Goal: Transaction & Acquisition: Obtain resource

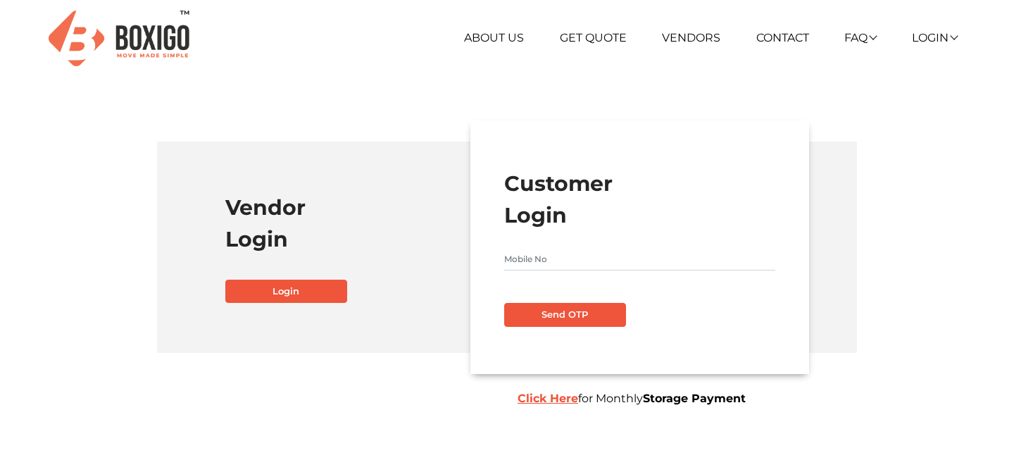
click at [543, 264] on input "text" at bounding box center [639, 259] width 271 height 23
type input "9038910179"
click at [537, 310] on button "Send OTP" at bounding box center [565, 315] width 122 height 24
click at [591, 259] on input "text" at bounding box center [639, 259] width 271 height 23
type input "9038910179"
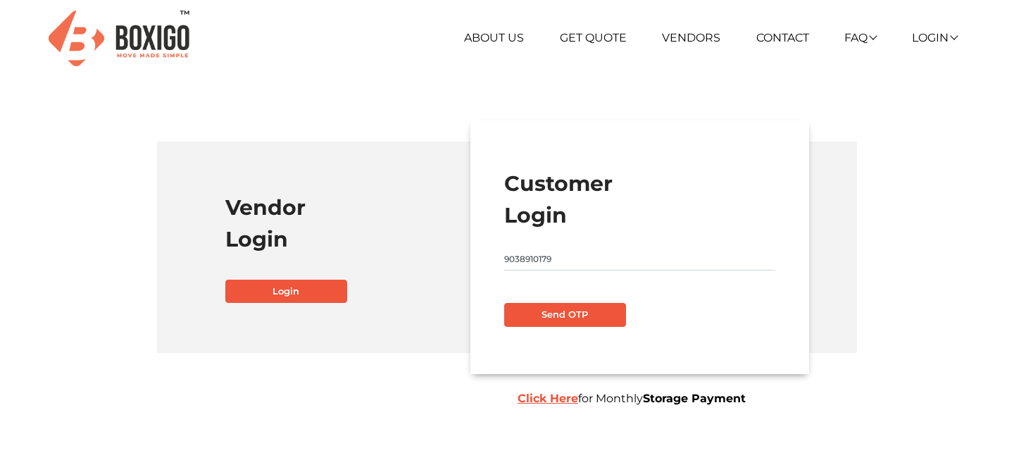
click at [591, 315] on button "Send OTP" at bounding box center [565, 315] width 122 height 24
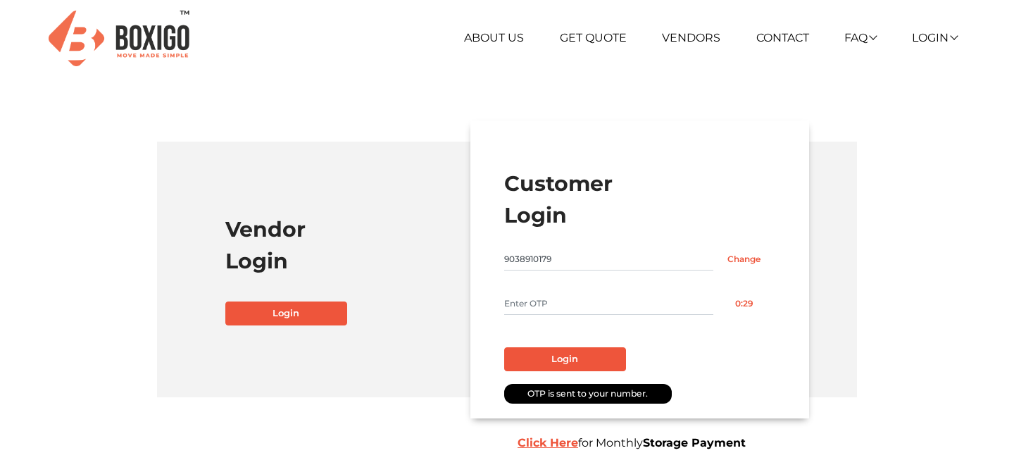
click at [584, 299] on input "text" at bounding box center [608, 303] width 209 height 23
type input "6406"
click at [579, 352] on button "Login" at bounding box center [565, 359] width 122 height 24
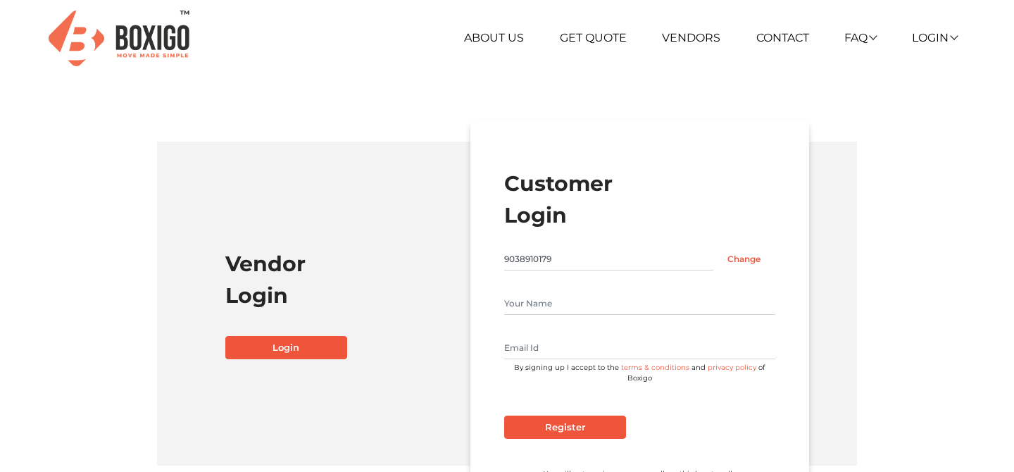
click at [579, 352] on input "text" at bounding box center [639, 347] width 271 height 23
type input "reshma.sengupta03@gmail.com"
click at [577, 415] on input "Register" at bounding box center [565, 427] width 122 height 24
type input "Chiranjit Saha"
click at [566, 422] on input "Register" at bounding box center [565, 427] width 122 height 24
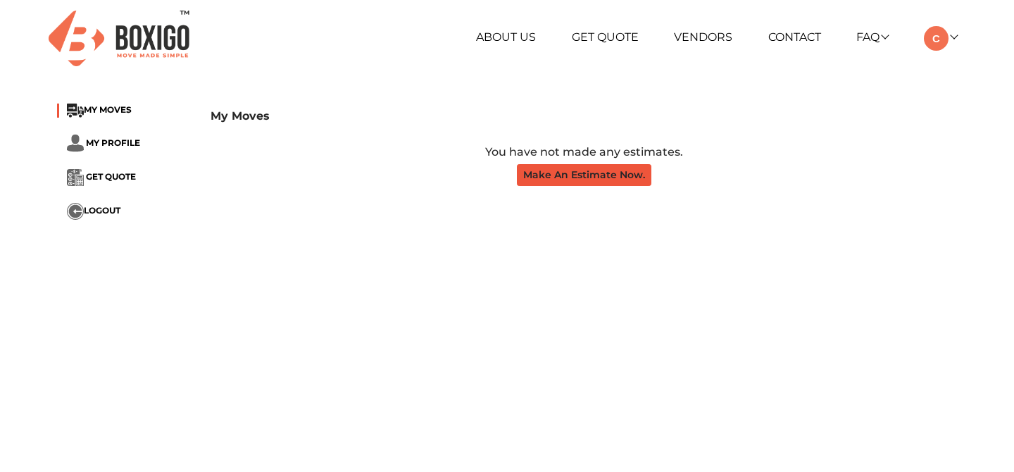
click at [569, 184] on button "Make An Estimate Now." at bounding box center [584, 175] width 134 height 22
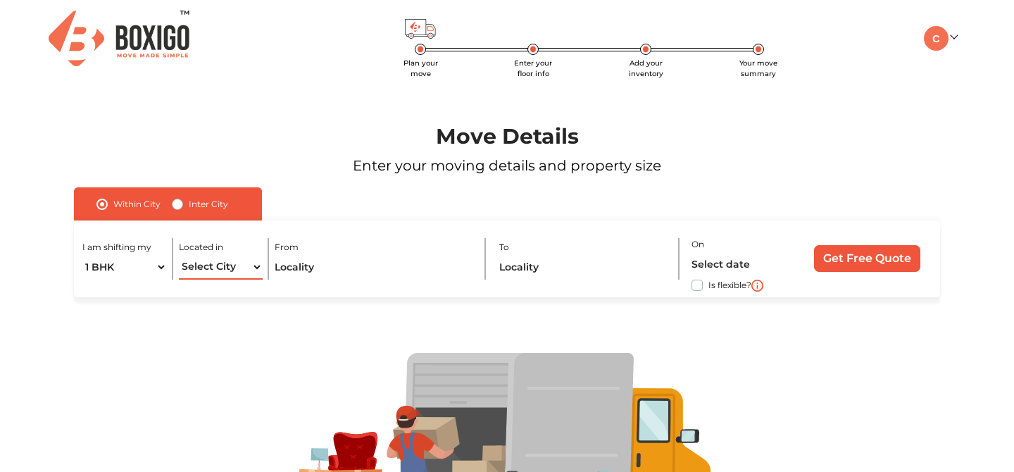
select select "[GEOGRAPHIC_DATA]"
click at [316, 272] on input "text" at bounding box center [374, 267] width 198 height 25
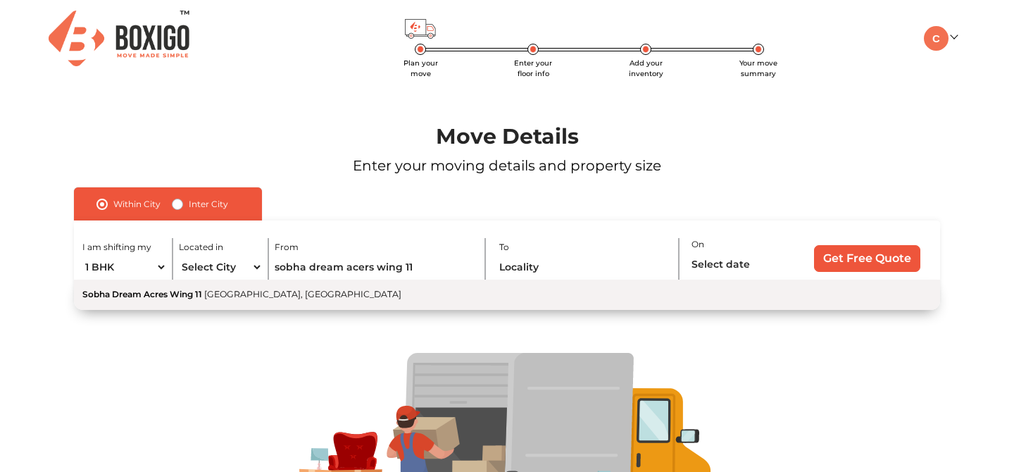
click at [348, 289] on span "Panathur Main Road, Balagere, Varthur, Bengaluru, Karnataka" at bounding box center [302, 294] width 197 height 11
type input "Sobha Dream Acres Wing 11, Panathur Main Road, Balagere, Varthur, Bengaluru, Ka…"
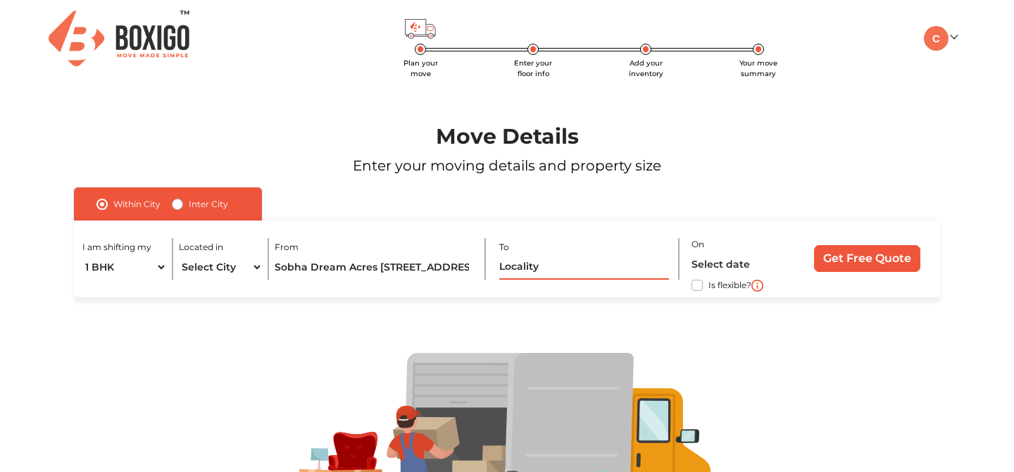
click at [565, 262] on input "text" at bounding box center [584, 267] width 170 height 25
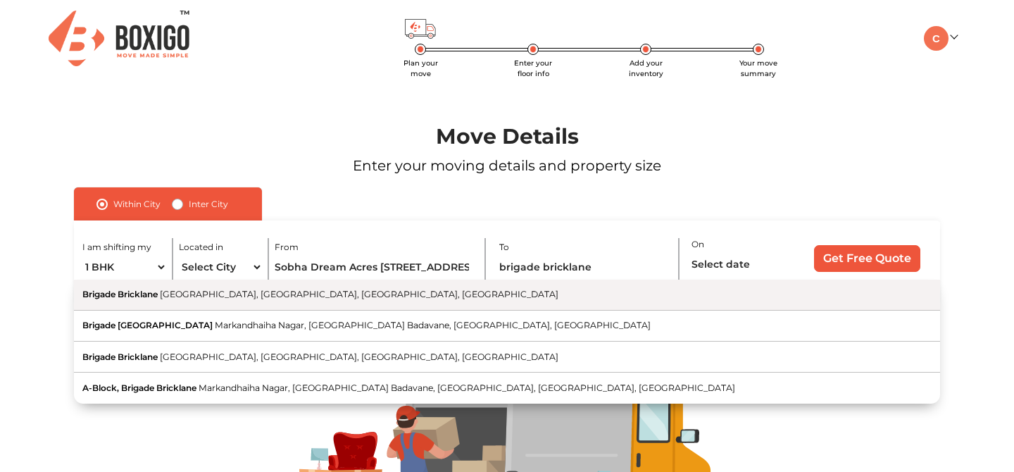
click at [569, 287] on button "Brigade Bricklane Kogilu Main Road, Markandhaiha Nagar, Jakkur, Bengaluru, Karn…" at bounding box center [507, 294] width 866 height 31
type input "Brigade Bricklane, Kogilu Main Road, Markandhaiha Nagar, Jakkur, Bengaluru, Kar…"
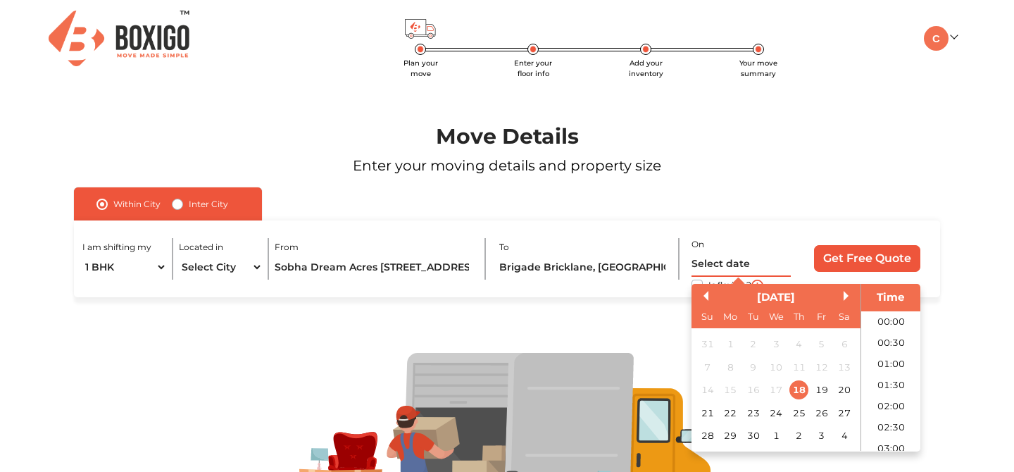
click at [706, 263] on input "text" at bounding box center [741, 264] width 100 height 25
click at [734, 412] on div "22" at bounding box center [729, 412] width 19 height 19
type input "22/09/2025 12:00 AM"
click at [655, 306] on div at bounding box center [507, 448] width 954 height 302
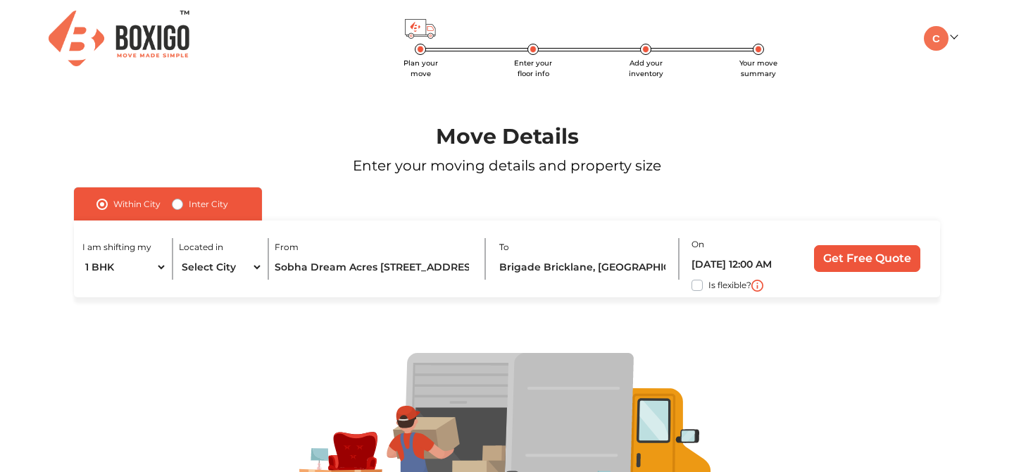
click at [708, 284] on label "Is flexible?" at bounding box center [729, 284] width 43 height 15
click at [85, 284] on input "Is flexible?" at bounding box center [79, 284] width 11 height 14
checkbox input "true"
click at [867, 260] on input "Get Free Quote" at bounding box center [867, 258] width 106 height 27
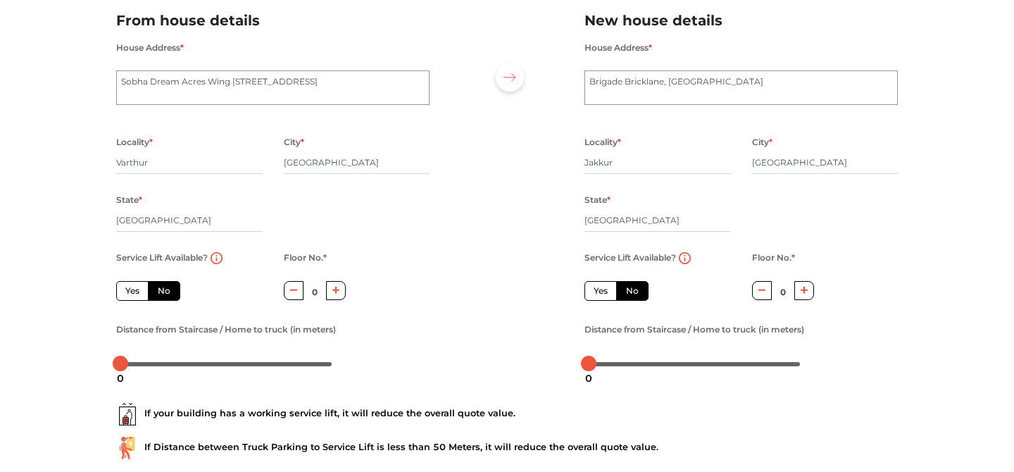
scroll to position [108, 0]
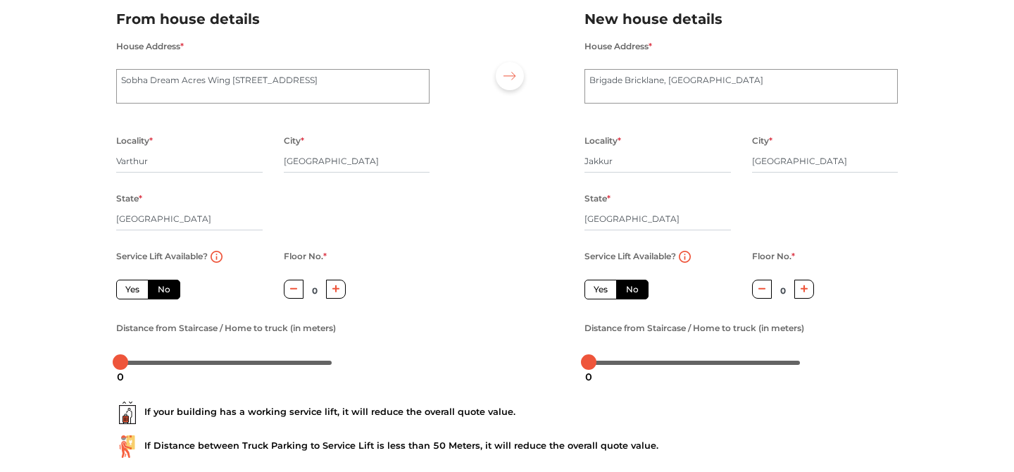
click at [139, 284] on label "Yes" at bounding box center [132, 289] width 32 height 20
click at [134, 284] on input "Yes" at bounding box center [129, 287] width 9 height 9
radio input "true"
click at [609, 287] on label "Yes" at bounding box center [600, 289] width 32 height 20
click at [603, 287] on input "Yes" at bounding box center [597, 287] width 9 height 9
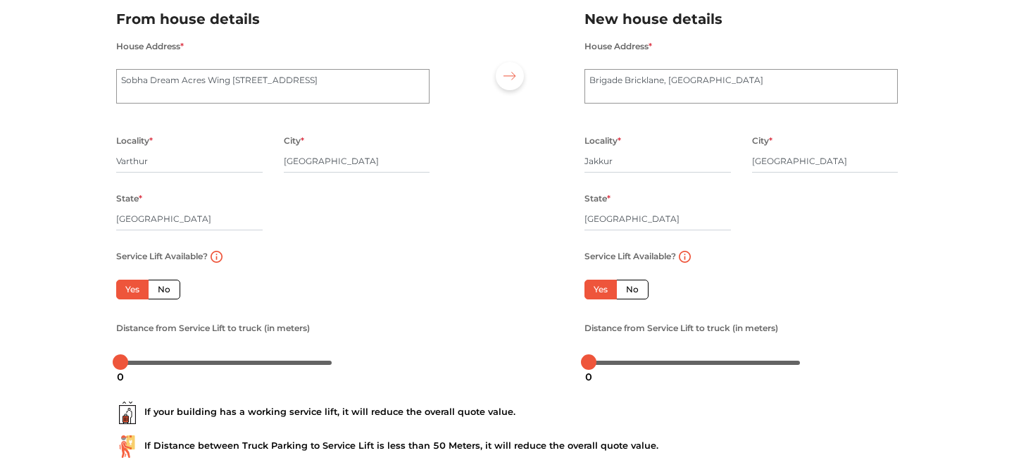
radio input "false"
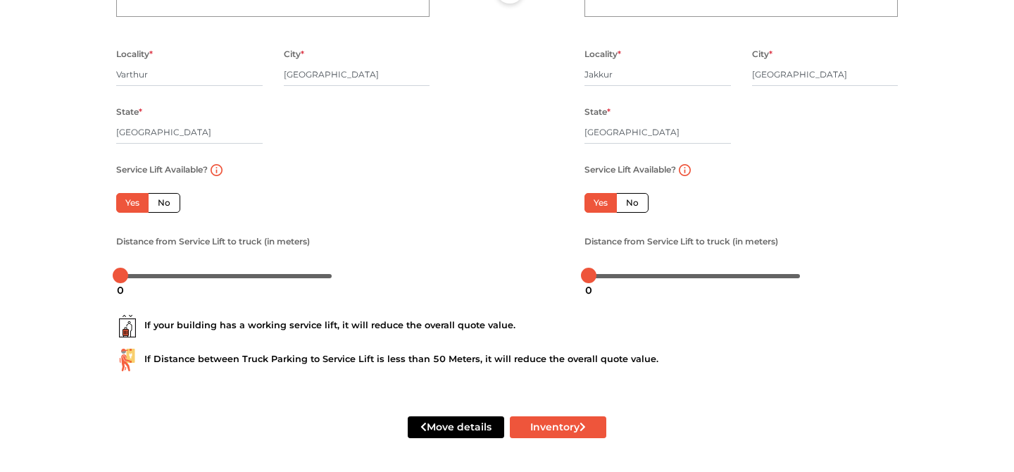
scroll to position [194, 0]
drag, startPoint x: 591, startPoint y: 278, endPoint x: 608, endPoint y: 279, distance: 16.9
click at [608, 279] on div "9" at bounding box center [607, 290] width 18 height 24
drag, startPoint x: 116, startPoint y: 277, endPoint x: 129, endPoint y: 277, distance: 12.7
click at [129, 277] on div at bounding box center [132, 275] width 15 height 15
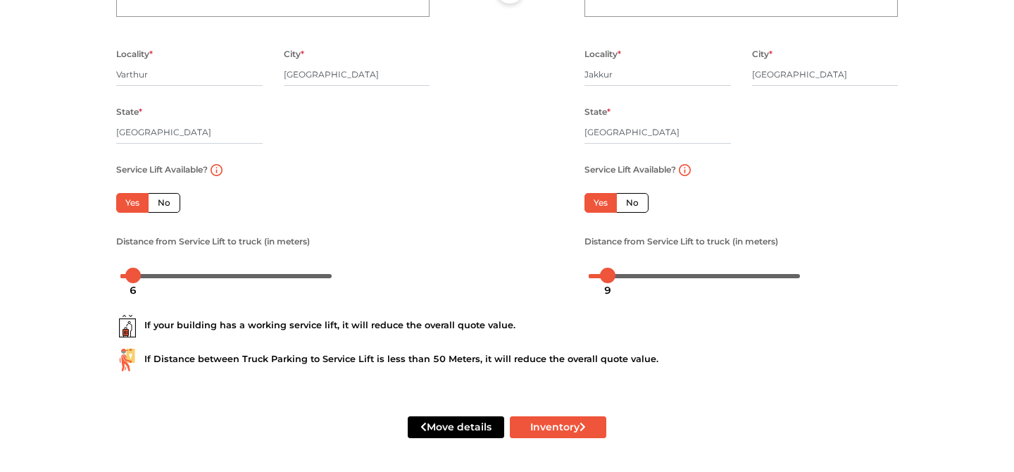
click at [242, 321] on div "If your building has a working service lift, it will reduce the overall quote v…" at bounding box center [506, 326] width 781 height 23
click at [557, 432] on button "Inventory" at bounding box center [558, 427] width 96 height 22
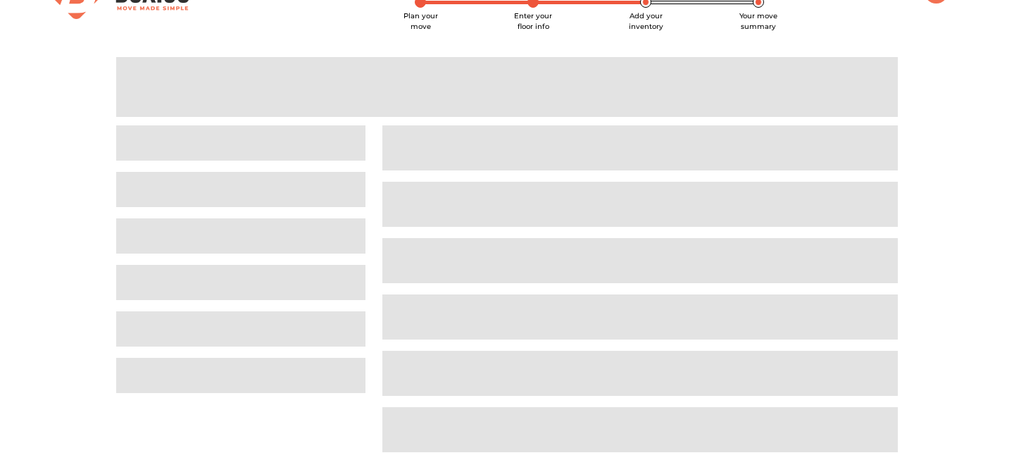
scroll to position [11, 0]
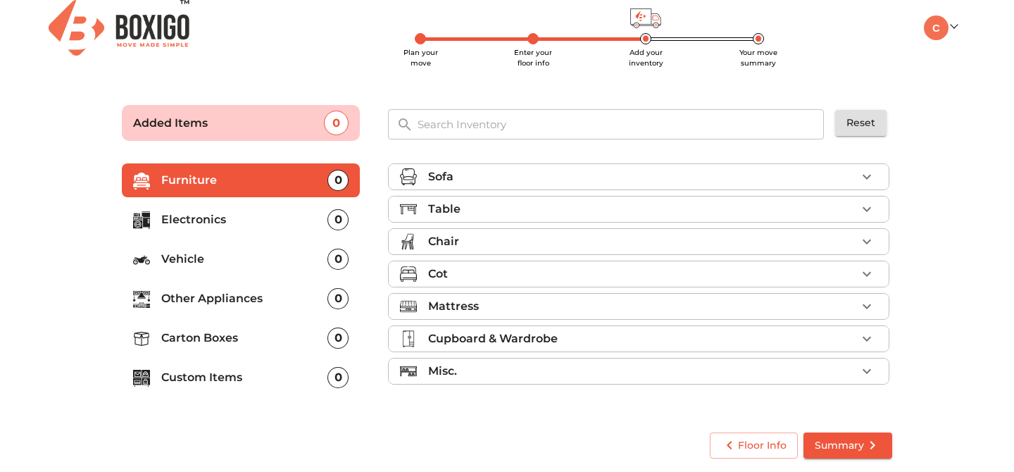
click at [497, 183] on div "Sofa" at bounding box center [642, 176] width 428 height 17
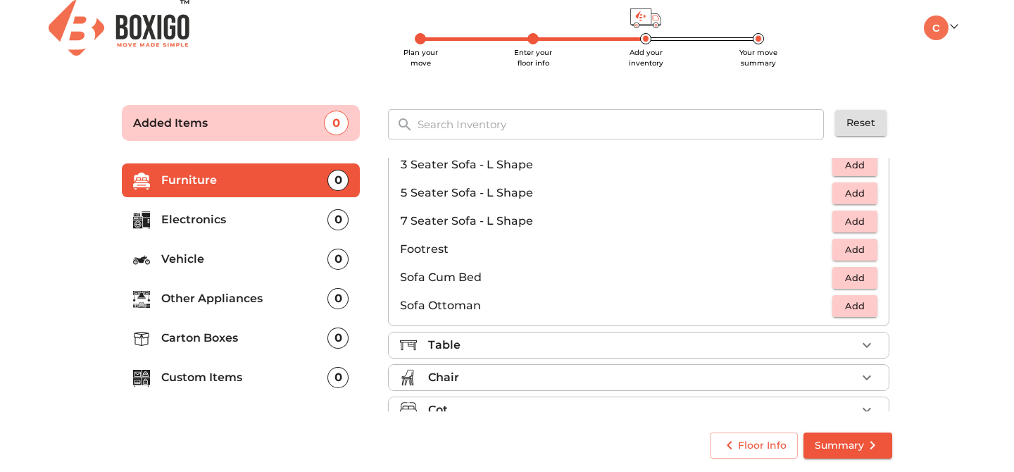
scroll to position [301, 0]
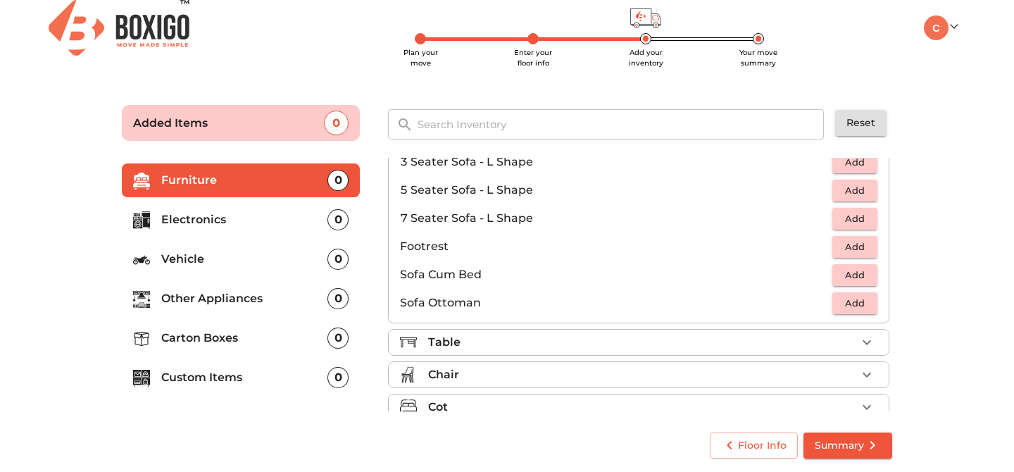
click at [874, 274] on button "Add" at bounding box center [854, 275] width 45 height 22
click at [597, 339] on div "Table" at bounding box center [642, 342] width 428 height 17
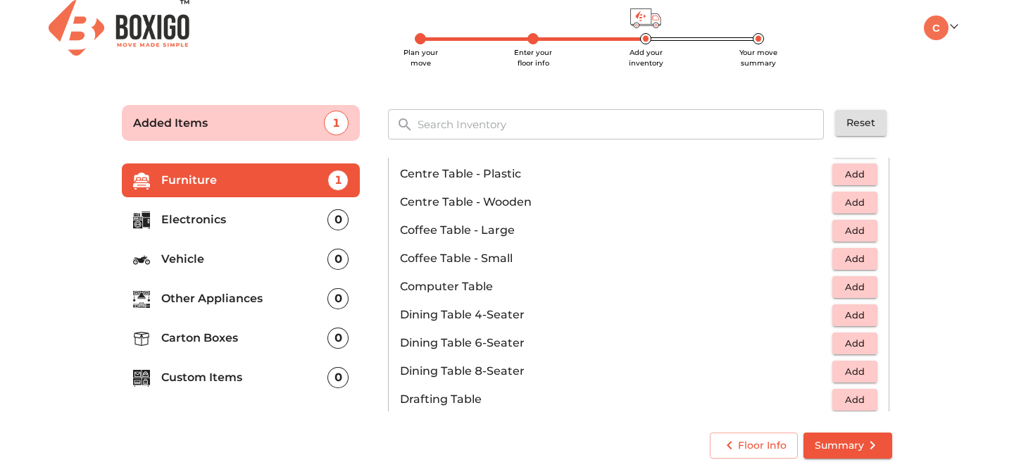
scroll to position [154, 0]
click at [846, 286] on span "Add" at bounding box center [854, 285] width 31 height 16
click at [864, 285] on icon "button" at bounding box center [867, 285] width 10 height 10
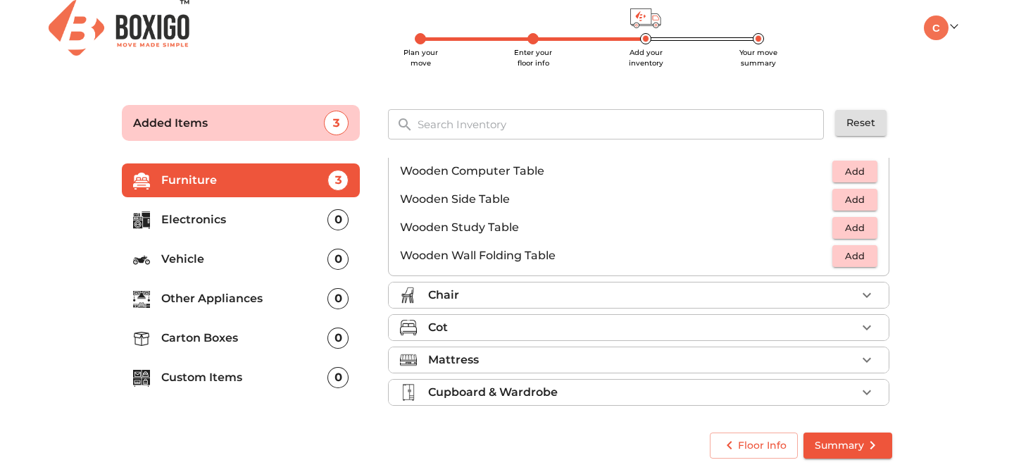
scroll to position [955, 0]
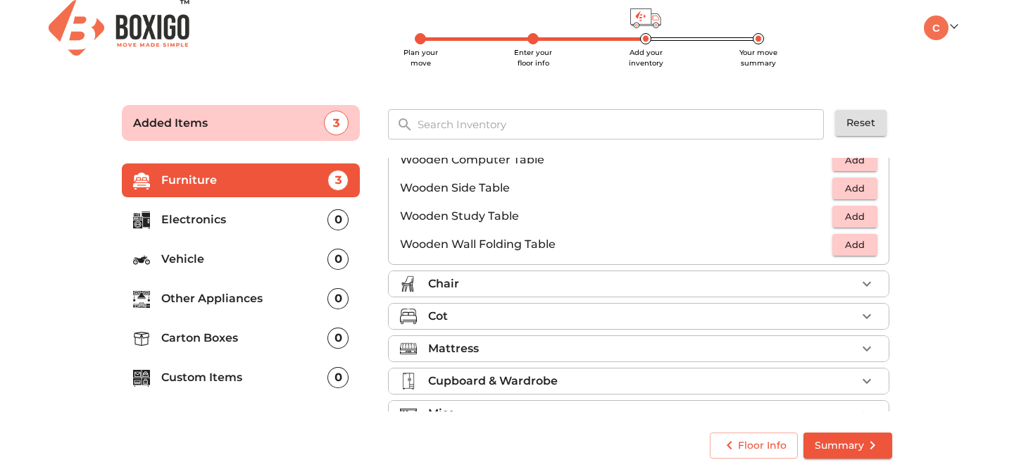
click at [698, 282] on div "Chair" at bounding box center [642, 283] width 428 height 17
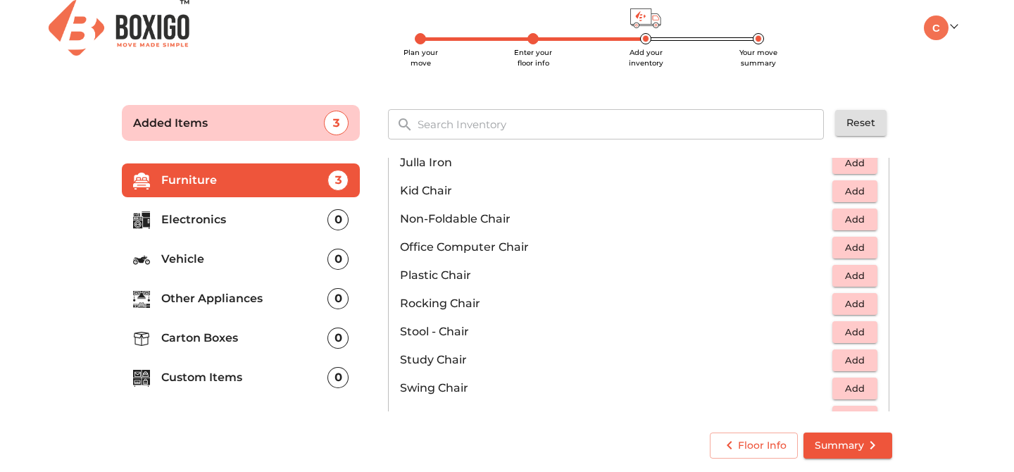
scroll to position [443, 0]
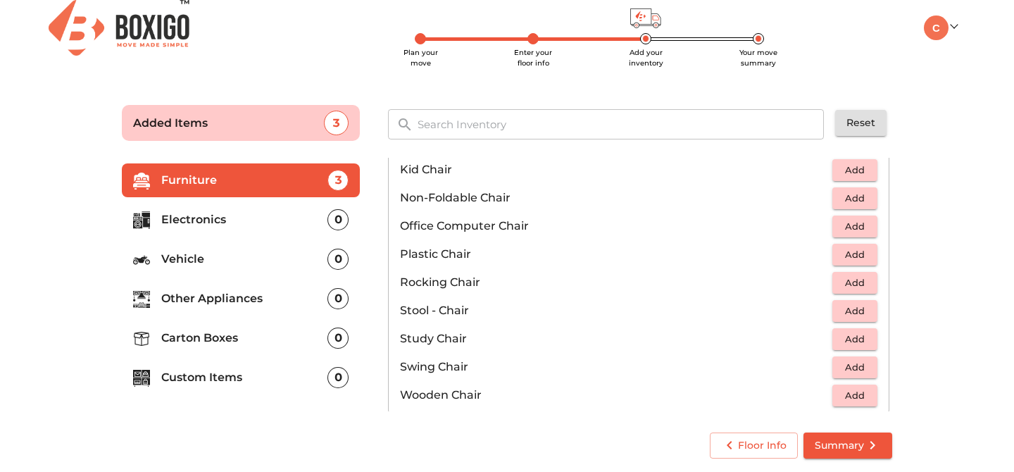
click at [855, 243] on li "Plastic Chair Add" at bounding box center [639, 254] width 500 height 28
click at [862, 250] on span "Add" at bounding box center [854, 254] width 31 height 16
click at [862, 250] on icon "button" at bounding box center [866, 254] width 17 height 17
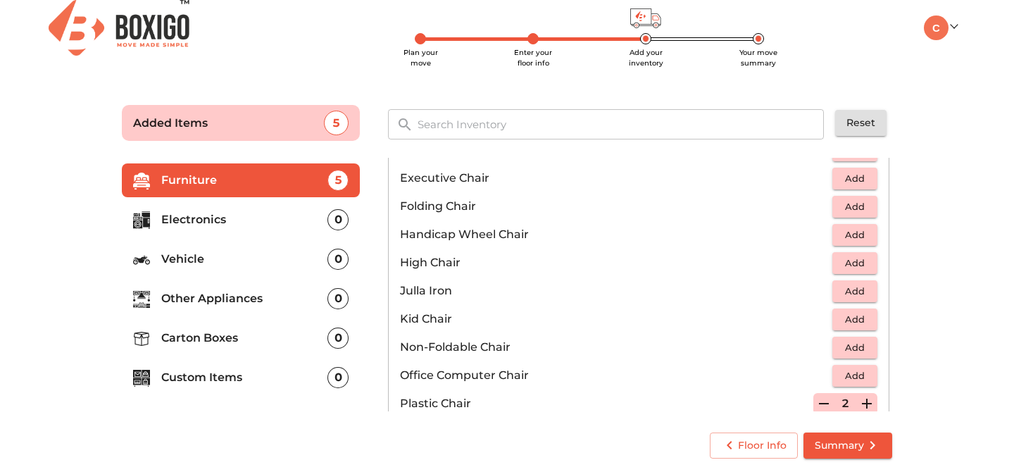
scroll to position [400, 0]
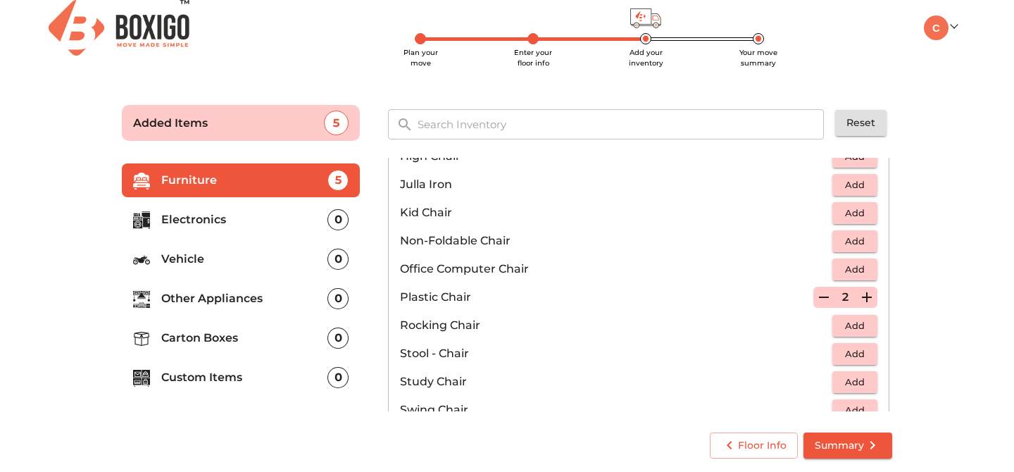
click at [858, 268] on span "Add" at bounding box center [854, 269] width 31 height 16
click at [858, 268] on icon "button" at bounding box center [866, 268] width 17 height 17
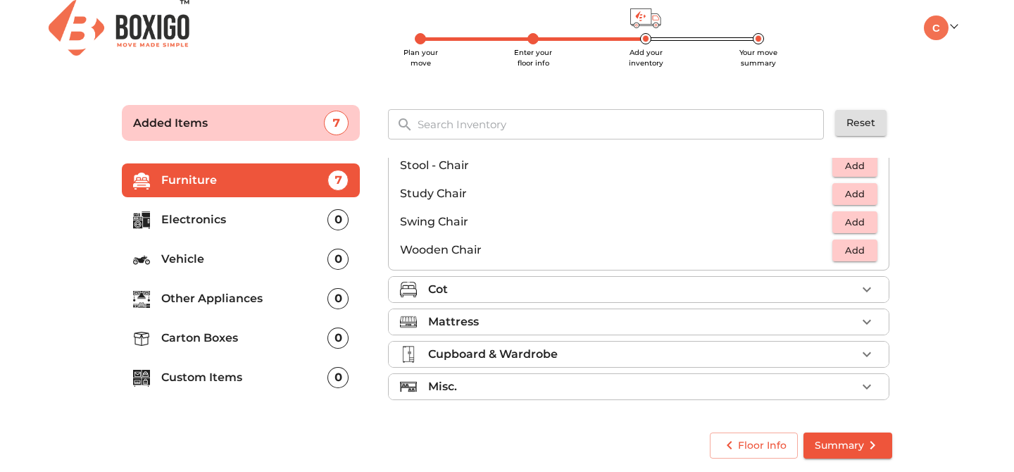
click at [725, 279] on li "Cot" at bounding box center [639, 289] width 500 height 25
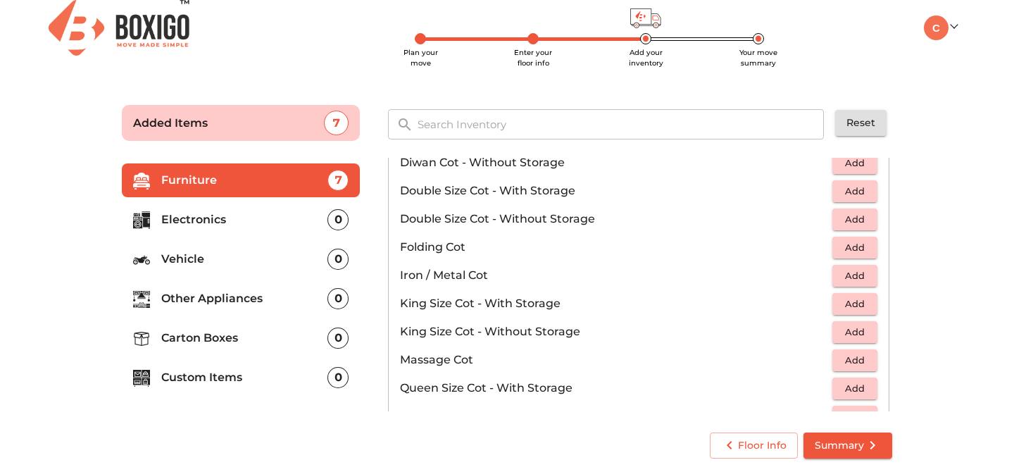
scroll to position [298, 0]
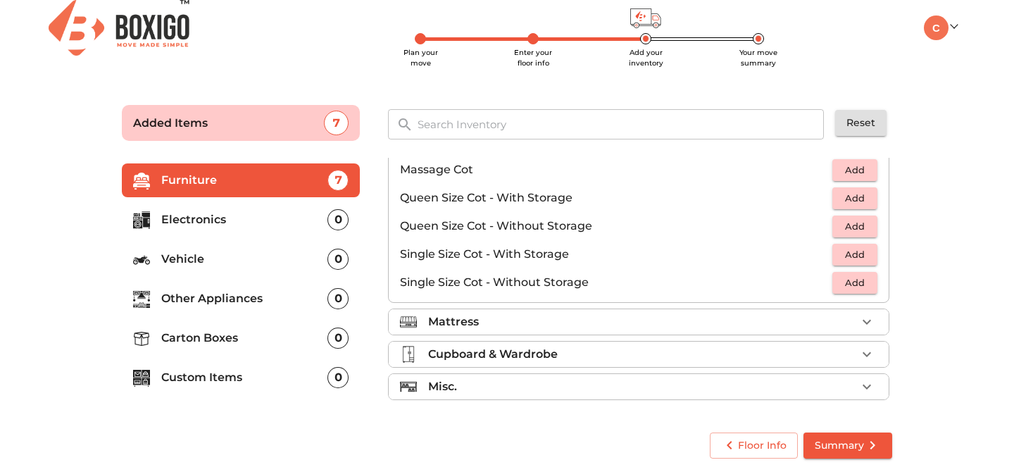
click at [624, 327] on div "Mattress" at bounding box center [642, 321] width 428 height 17
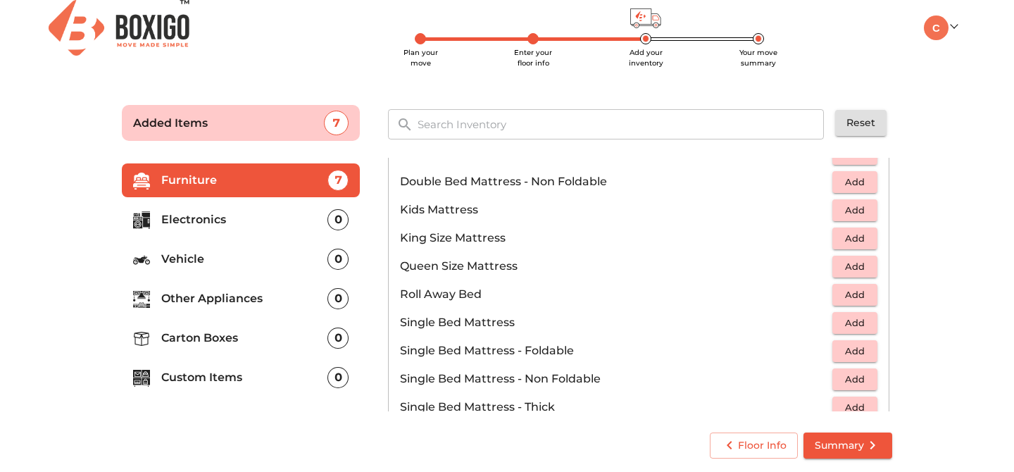
scroll to position [180, 0]
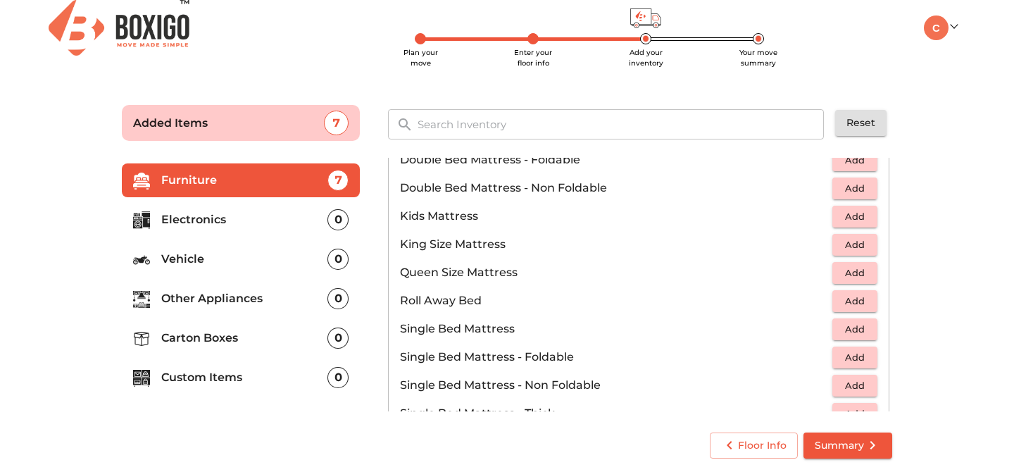
click at [863, 244] on span "Add" at bounding box center [854, 245] width 31 height 16
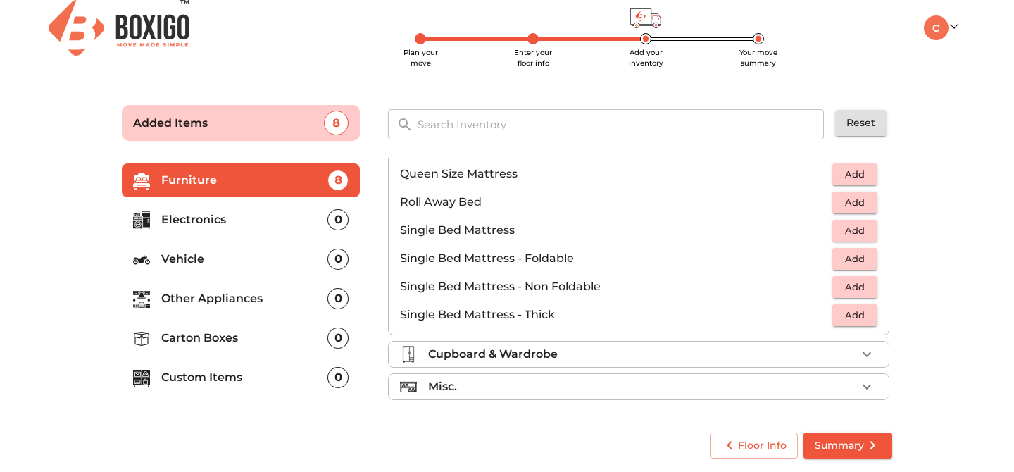
scroll to position [278, 0]
click at [679, 390] on div "Misc." at bounding box center [642, 386] width 428 height 17
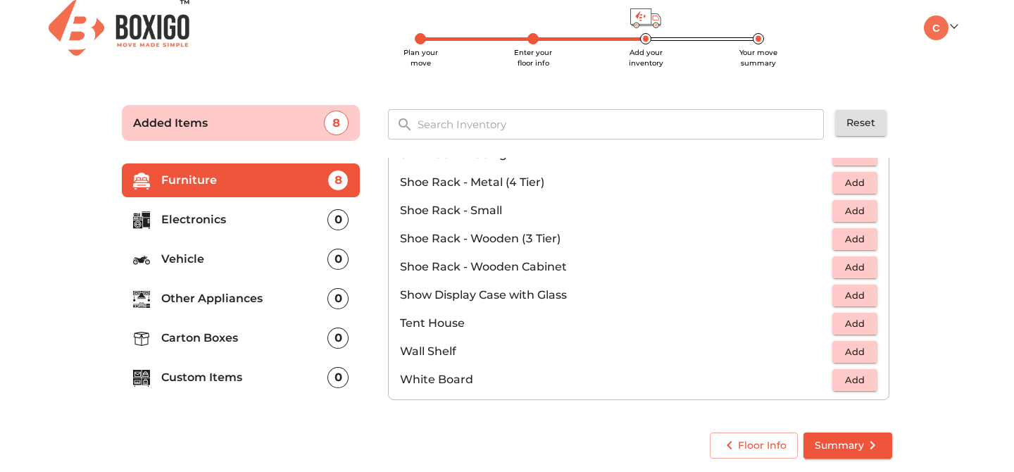
scroll to position [757, 0]
click at [848, 453] on span "Summary" at bounding box center [847, 445] width 66 height 18
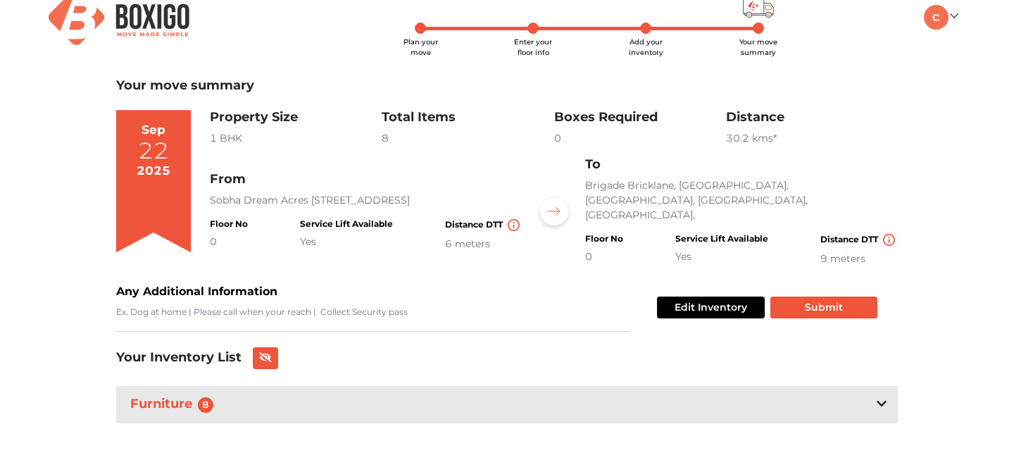
scroll to position [20, 0]
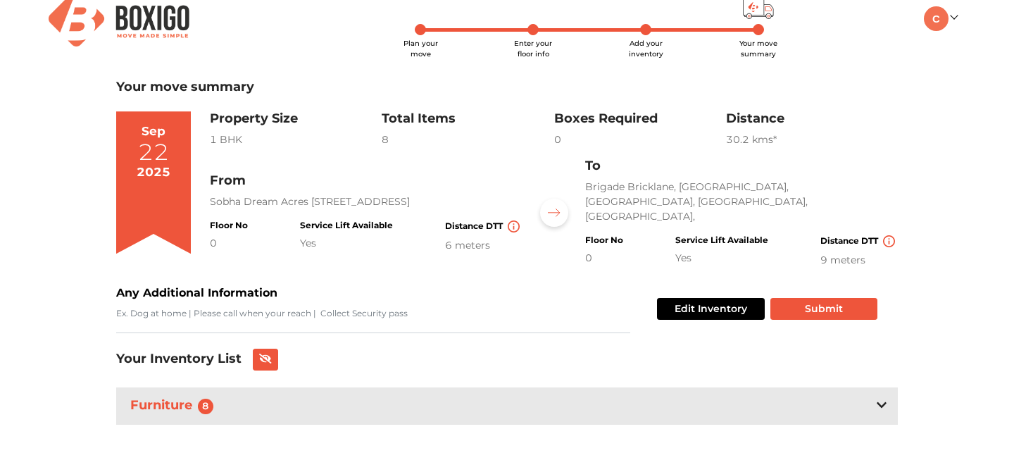
click at [703, 312] on button "Edit Inventory" at bounding box center [711, 309] width 108 height 22
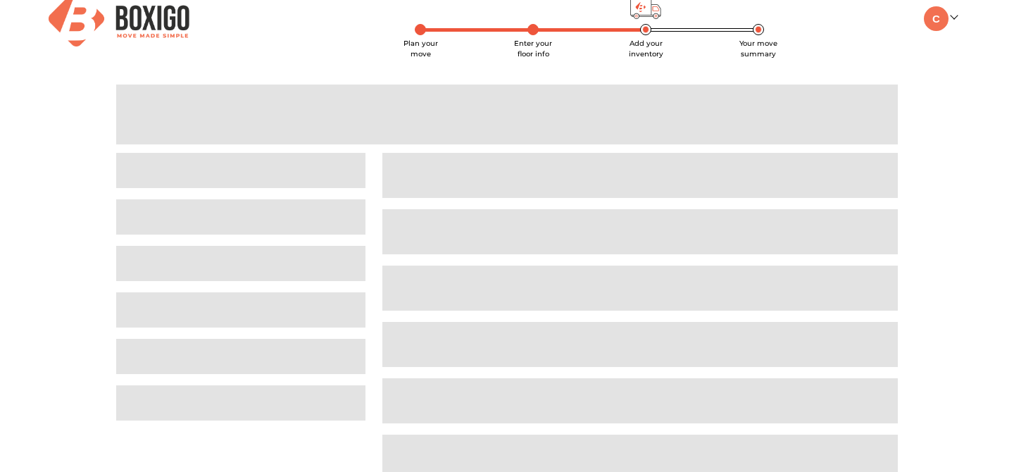
scroll to position [11, 0]
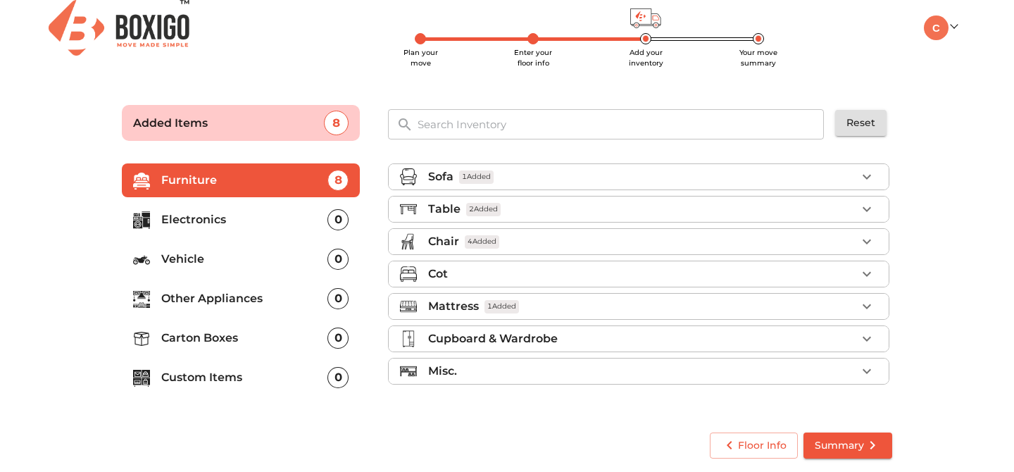
click at [236, 222] on p "Electronics" at bounding box center [244, 219] width 166 height 17
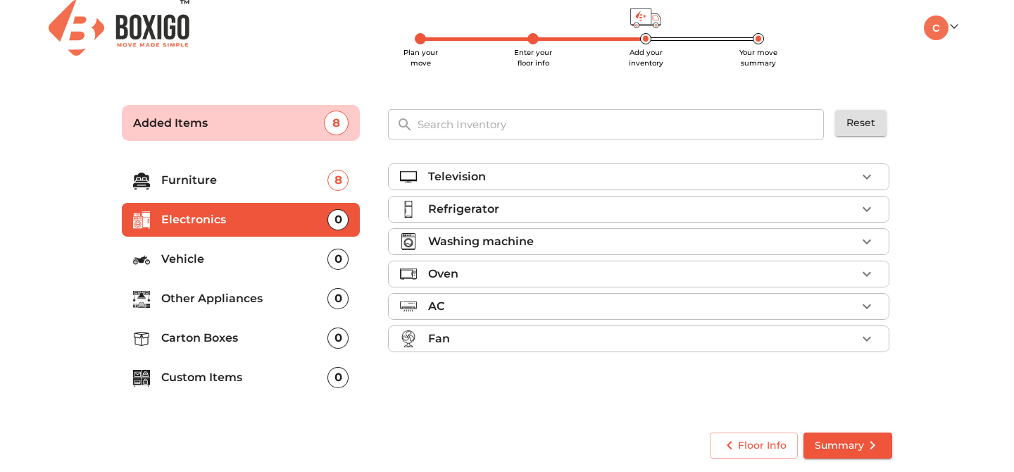
click at [696, 179] on div "Television" at bounding box center [642, 176] width 428 height 17
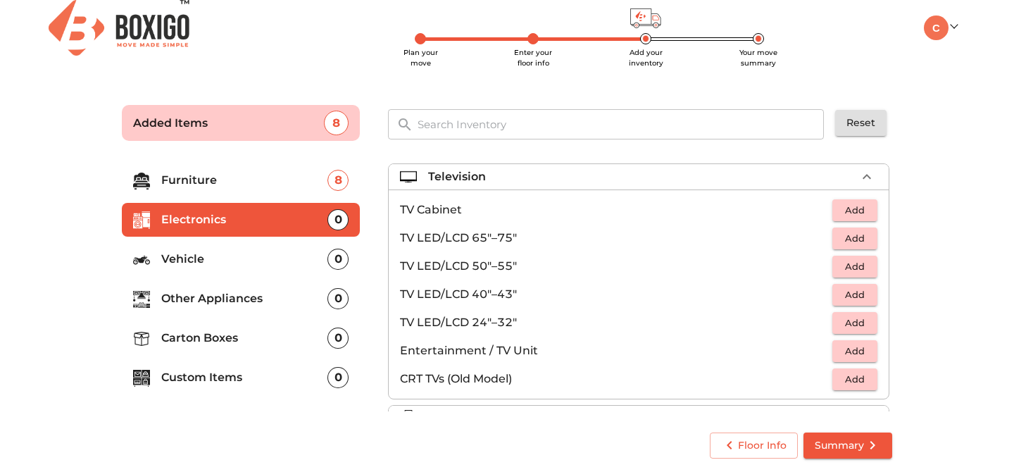
click at [872, 298] on button "Add" at bounding box center [854, 295] width 45 height 22
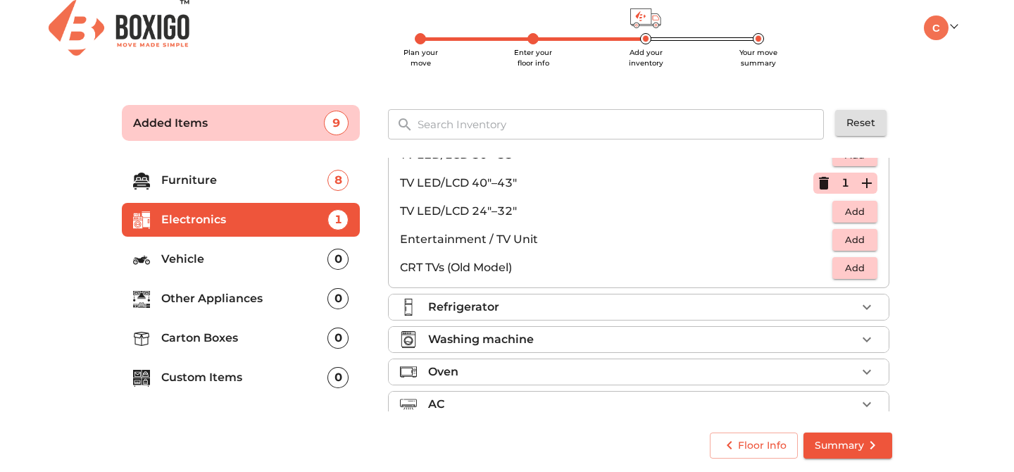
scroll to position [158, 0]
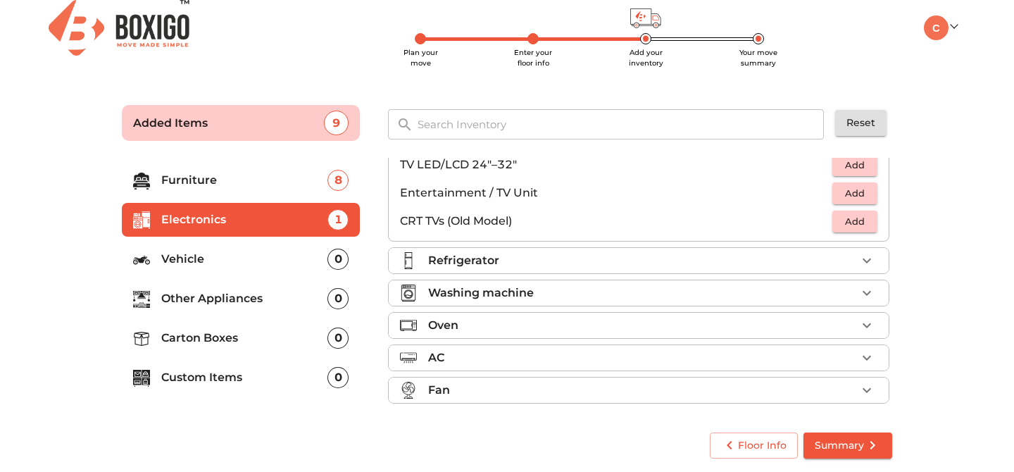
click at [608, 263] on div "Refrigerator" at bounding box center [642, 260] width 428 height 17
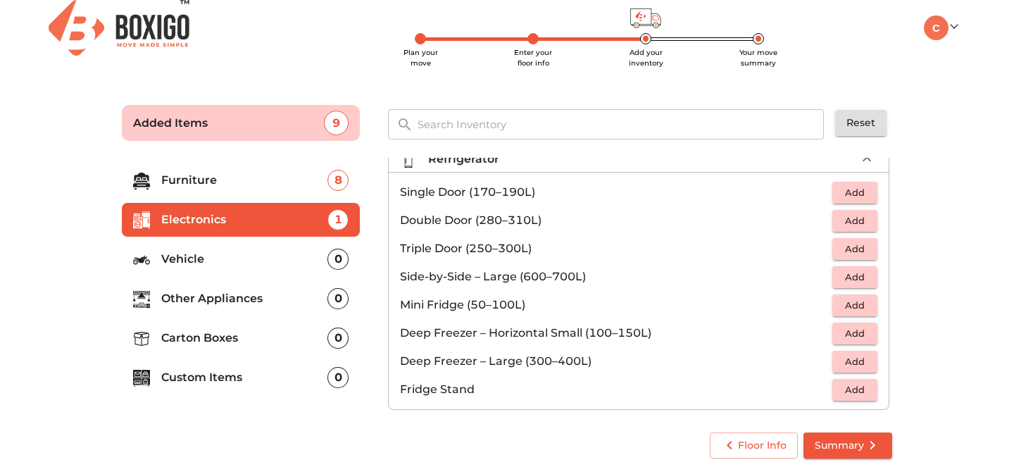
scroll to position [49, 0]
click at [847, 198] on span "Add" at bounding box center [854, 193] width 31 height 16
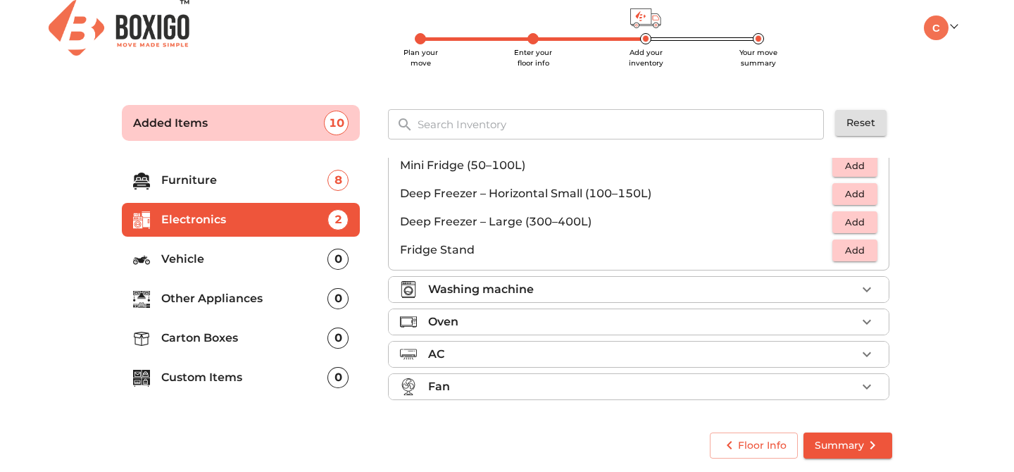
click at [624, 297] on div "Washing machine" at bounding box center [642, 289] width 428 height 17
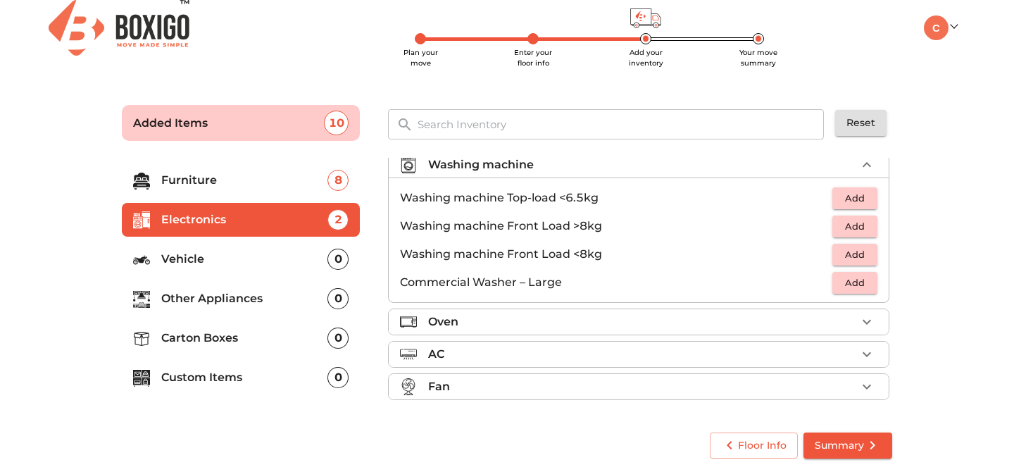
scroll to position [77, 0]
click at [856, 201] on span "Add" at bounding box center [854, 198] width 31 height 16
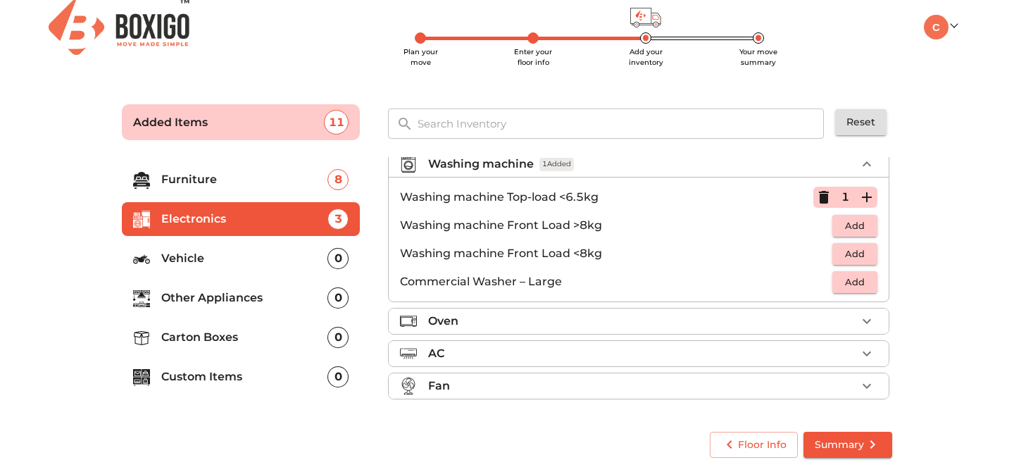
scroll to position [11, 0]
click at [717, 323] on div "Oven" at bounding box center [642, 321] width 428 height 17
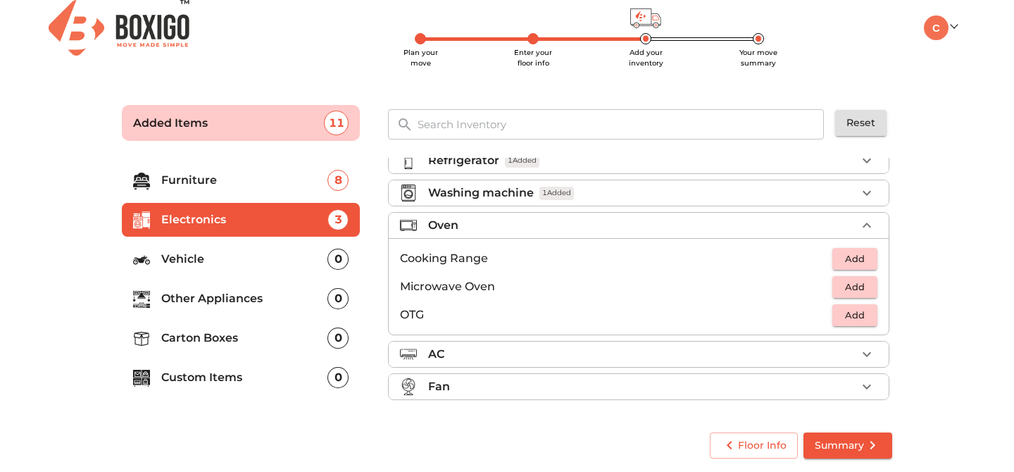
scroll to position [49, 0]
click at [857, 313] on span "Add" at bounding box center [854, 315] width 31 height 16
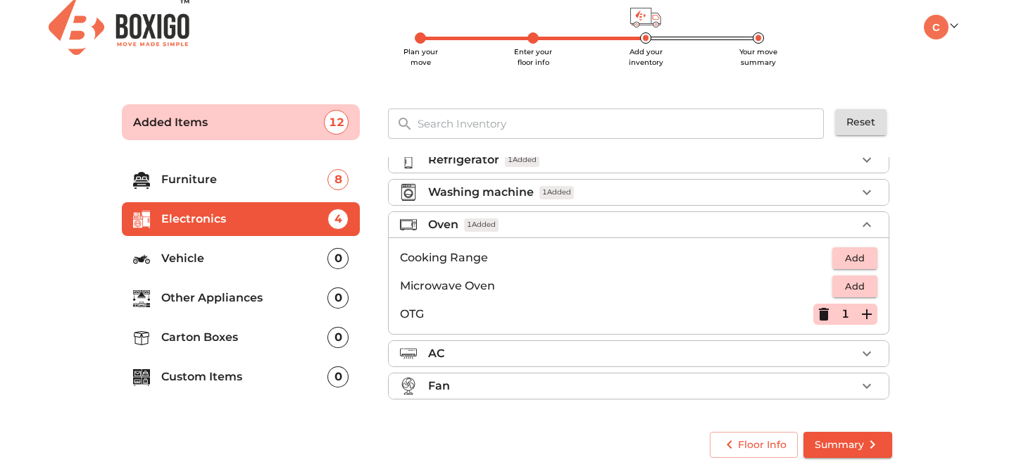
scroll to position [11, 0]
click at [187, 332] on p "Carton Boxes" at bounding box center [244, 337] width 166 height 17
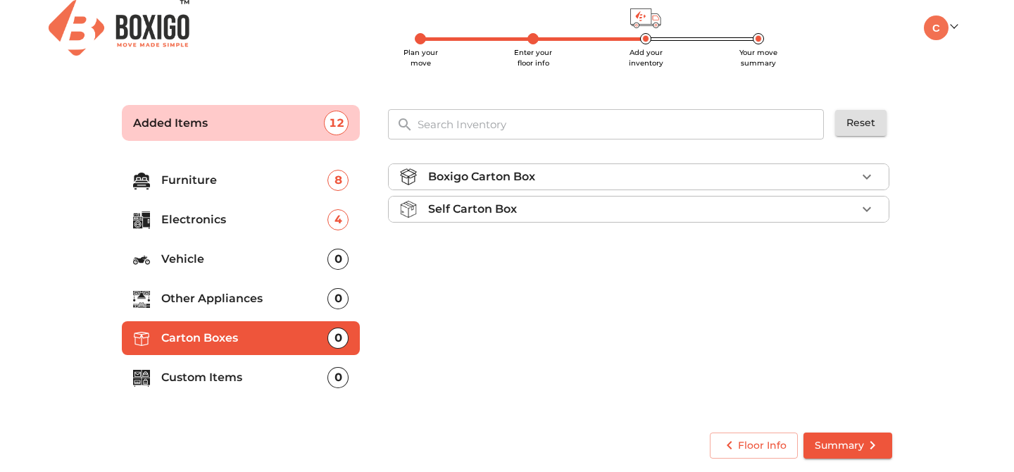
scroll to position [0, 0]
click at [631, 177] on div "Boxigo Carton Box" at bounding box center [642, 176] width 428 height 17
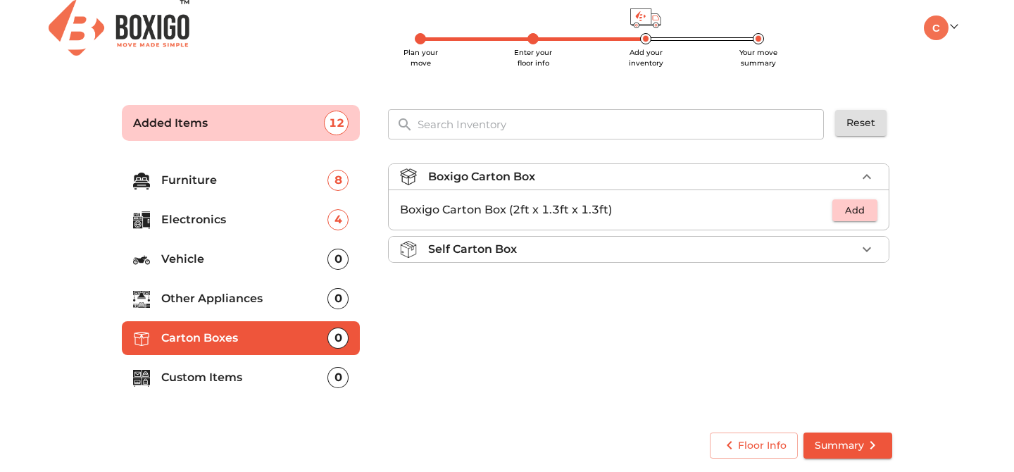
click at [856, 209] on span "Add" at bounding box center [854, 210] width 31 height 16
click at [856, 209] on button "button" at bounding box center [866, 209] width 21 height 21
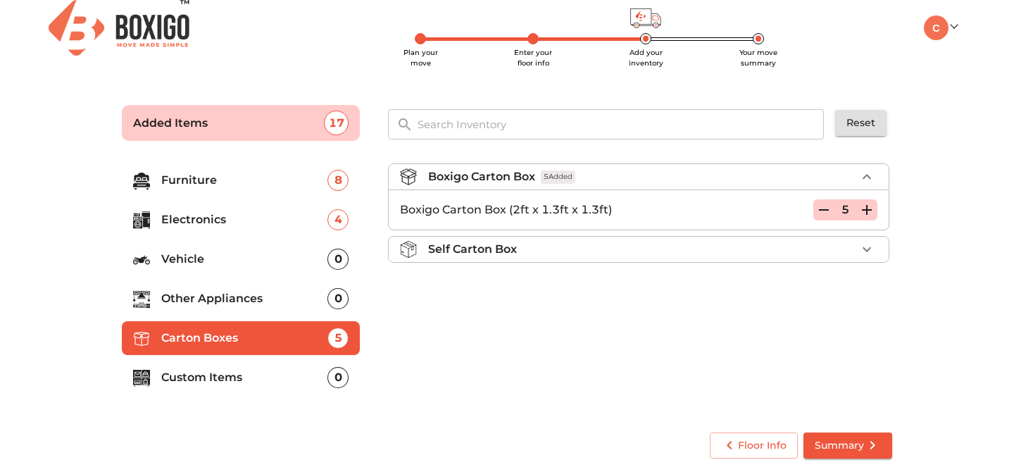
click at [867, 213] on icon "button" at bounding box center [867, 210] width 10 height 10
click at [822, 213] on icon "button" at bounding box center [823, 209] width 17 height 17
click at [824, 205] on icon "button" at bounding box center [823, 209] width 17 height 17
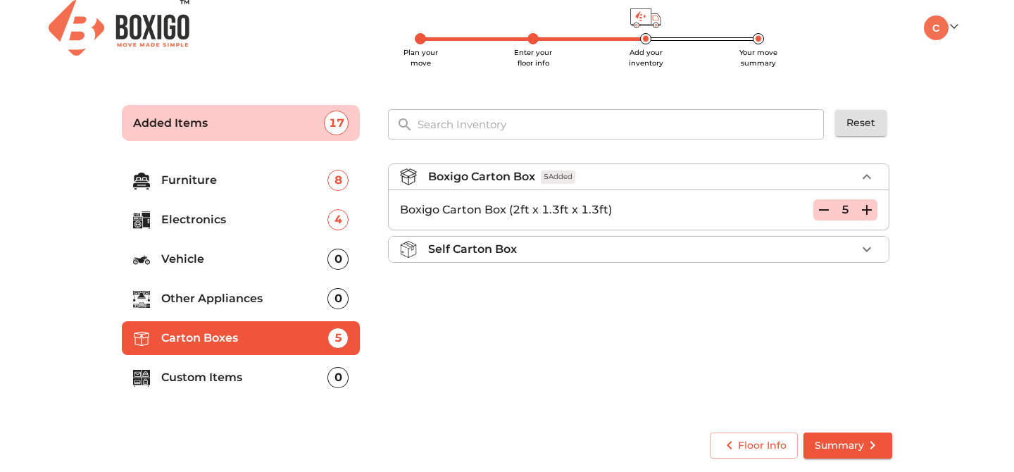
click at [831, 449] on span "Summary" at bounding box center [847, 445] width 66 height 18
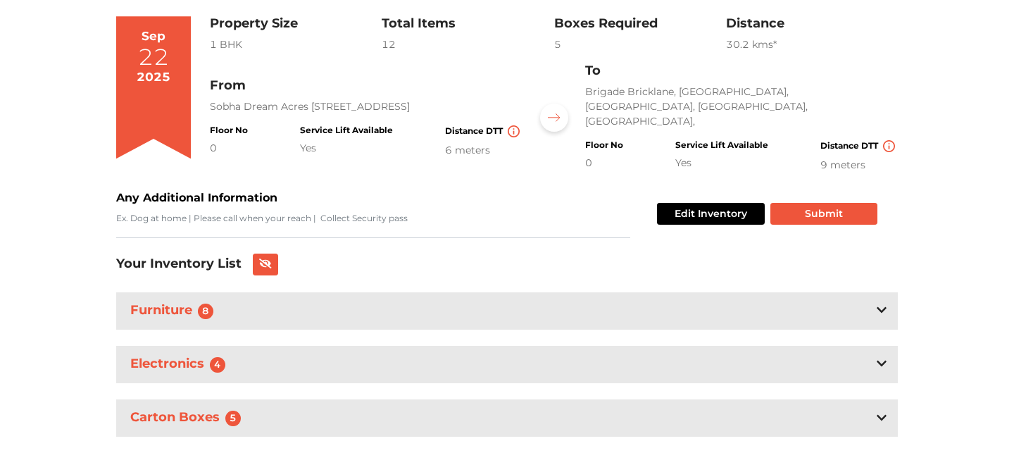
scroll to position [116, 0]
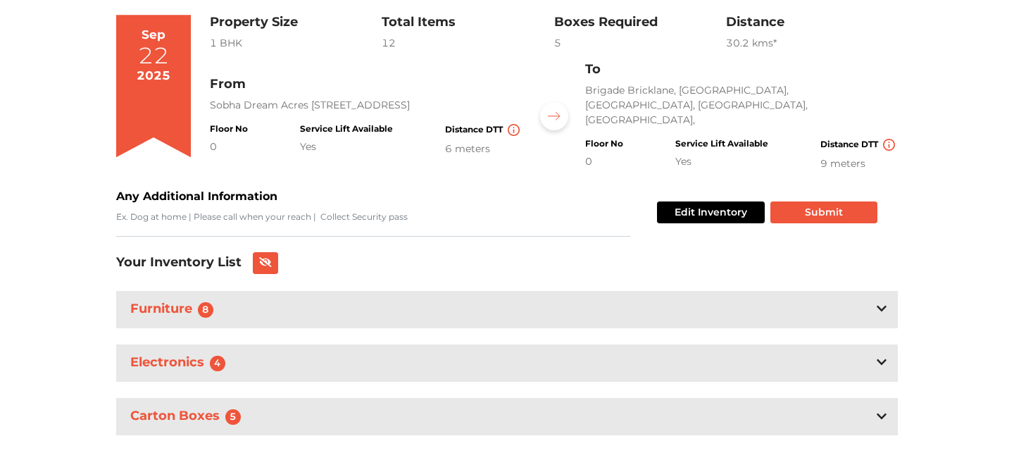
click at [215, 139] on div "0" at bounding box center [229, 146] width 38 height 15
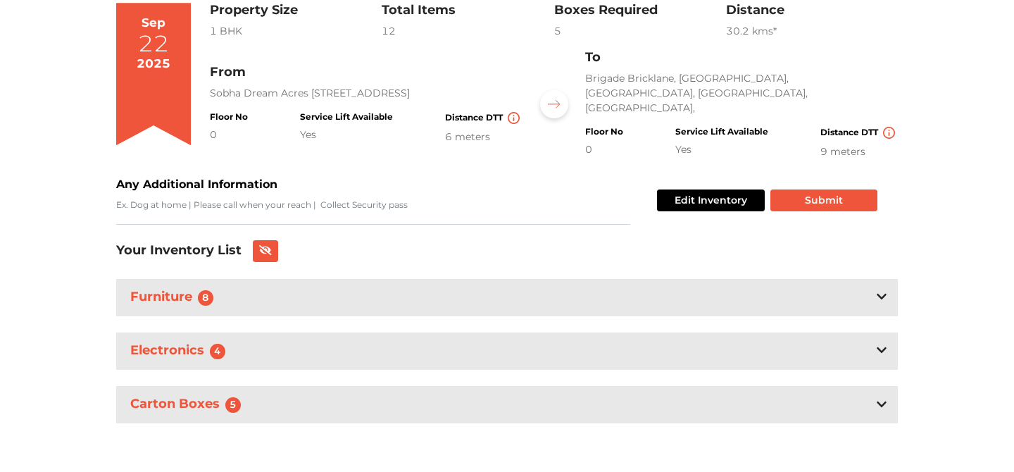
scroll to position [127, 0]
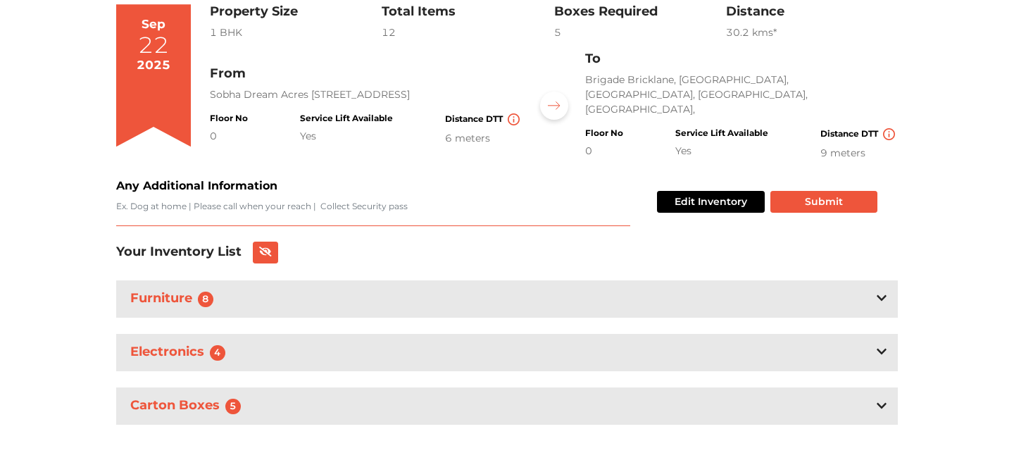
click at [204, 208] on textarea "Any Additional Information" at bounding box center [373, 213] width 514 height 26
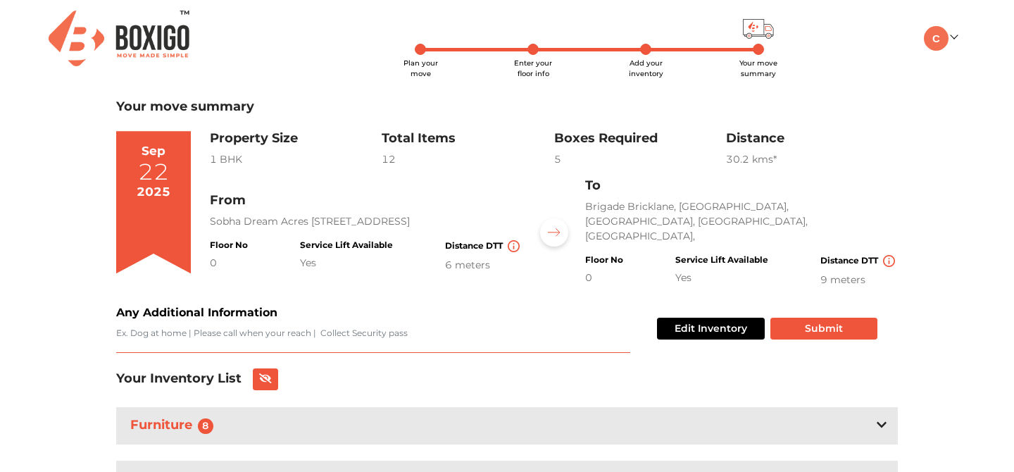
scroll to position [0, 0]
click at [310, 172] on div "Property Size 1 BHK Total Items 12 Boxes Required 5 Distance 30.2 km s* Edit In…" at bounding box center [554, 209] width 688 height 156
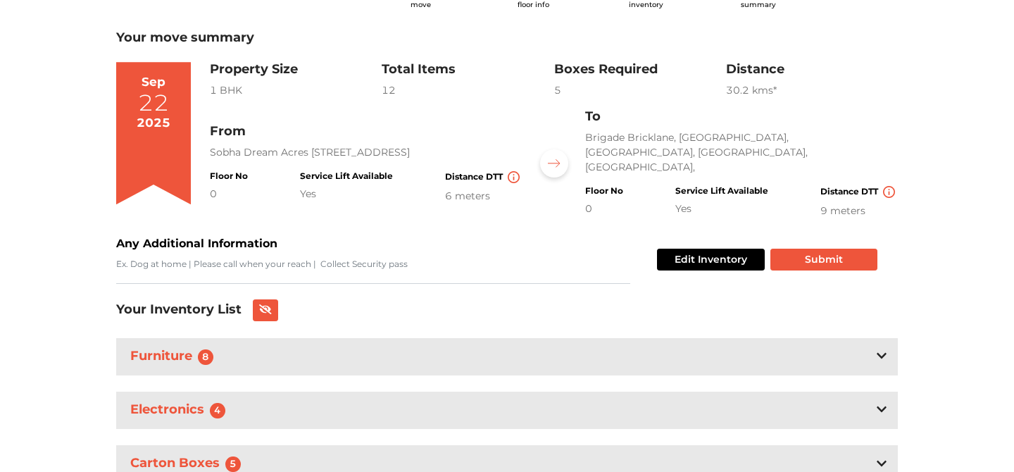
scroll to position [86, 0]
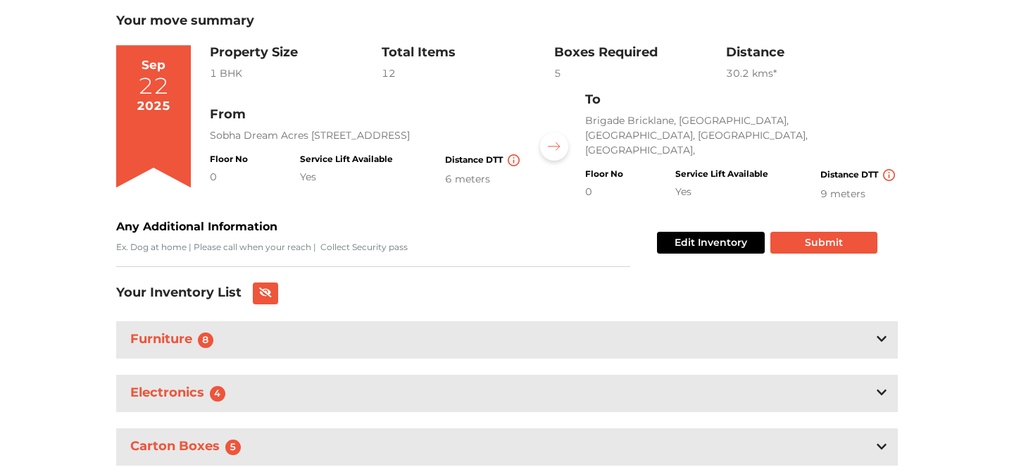
click at [717, 232] on button "Edit Inventory" at bounding box center [711, 243] width 108 height 22
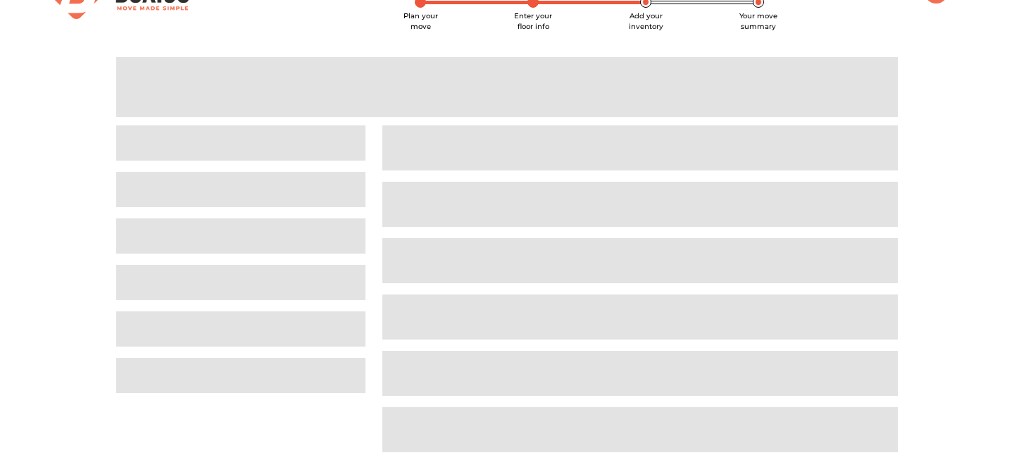
scroll to position [11, 0]
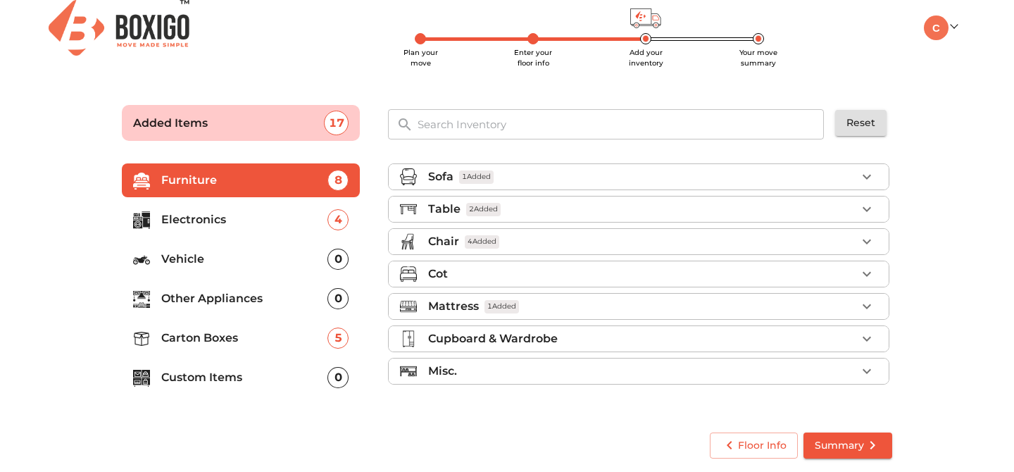
click at [429, 44] on div "Plan your move Enter your floor info Add your inventory Your move summary My Mo…" at bounding box center [506, 27] width 921 height 76
click at [420, 58] on span "Plan your move" at bounding box center [420, 58] width 34 height 20
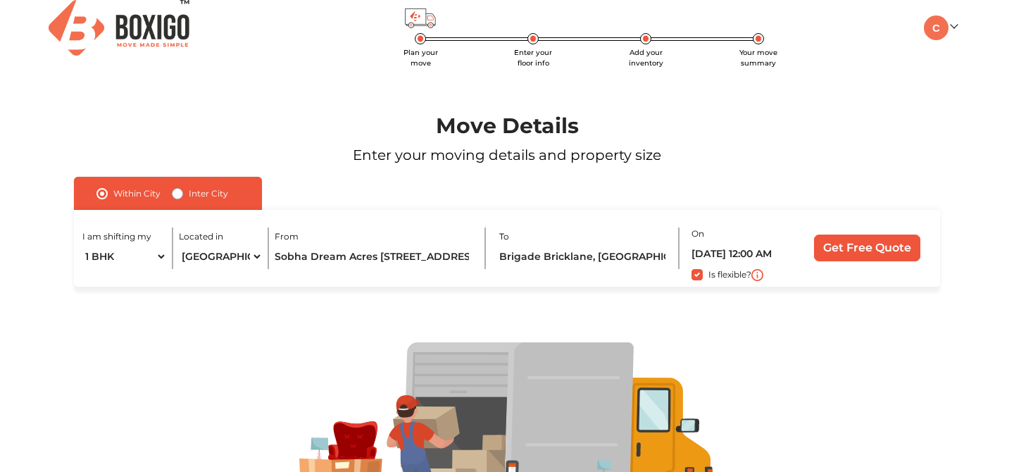
click at [532, 55] on span "Enter your floor info" at bounding box center [533, 58] width 38 height 20
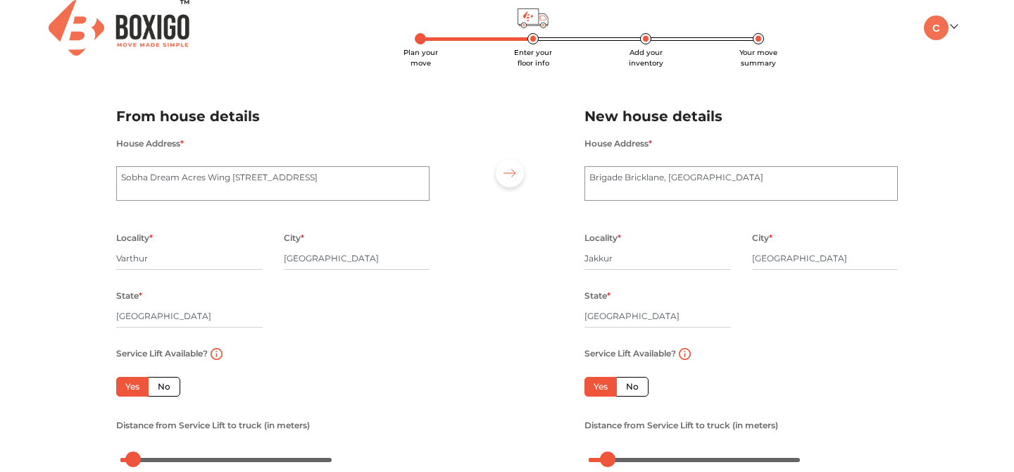
click at [532, 55] on span "Enter your floor info" at bounding box center [533, 58] width 38 height 20
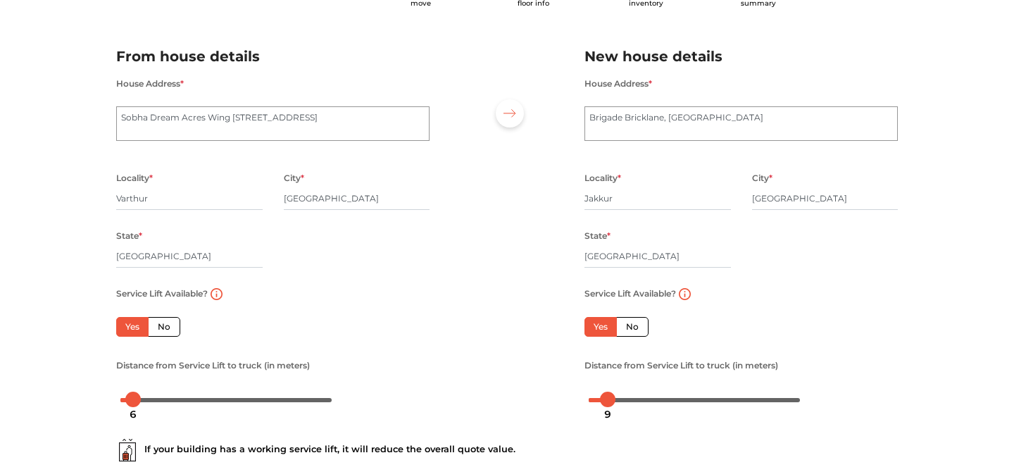
scroll to position [15, 0]
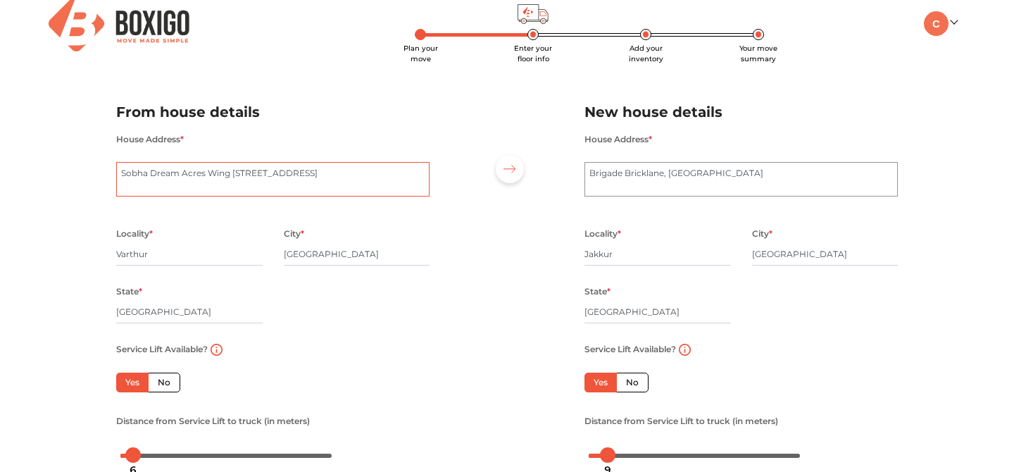
click at [385, 172] on textarea "Sobha Dream Acres Wing 11, Panathur Main Road, Balagere" at bounding box center [272, 179] width 313 height 35
type textarea "Sobha Dream Acres Wing 11, Panathur Main Road, Balagere wing 11 flat 110114"
click at [531, 325] on div at bounding box center [507, 278] width 134 height 388
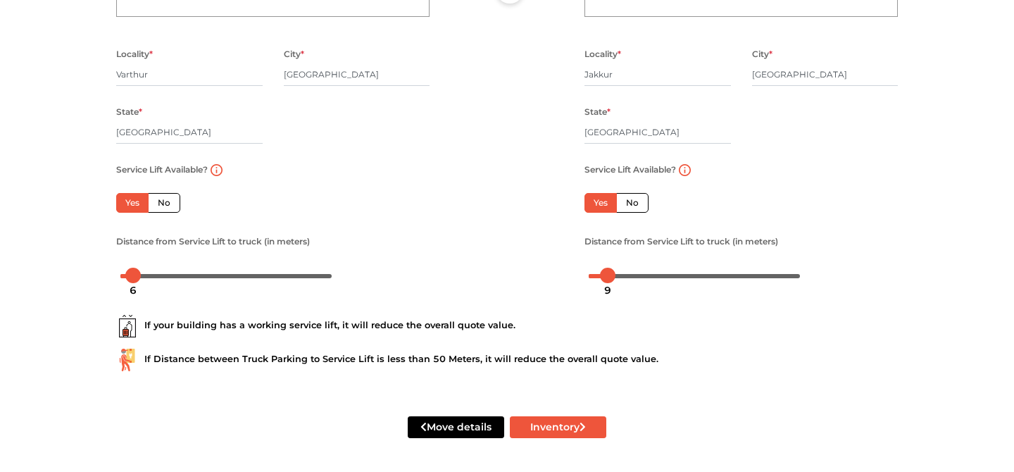
scroll to position [194, 0]
drag, startPoint x: 132, startPoint y: 277, endPoint x: 156, endPoint y: 280, distance: 24.1
click at [156, 280] on div "17" at bounding box center [156, 290] width 25 height 24
click at [555, 426] on button "Inventory" at bounding box center [558, 427] width 96 height 22
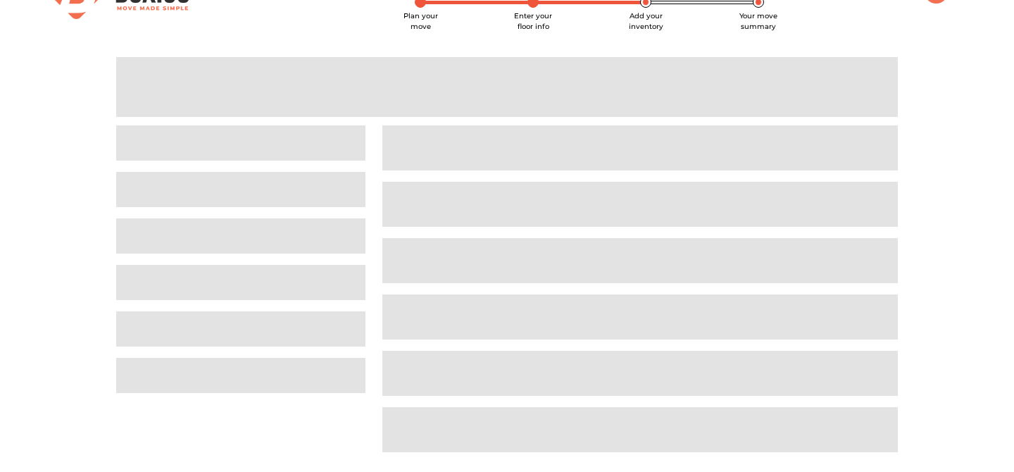
scroll to position [11, 0]
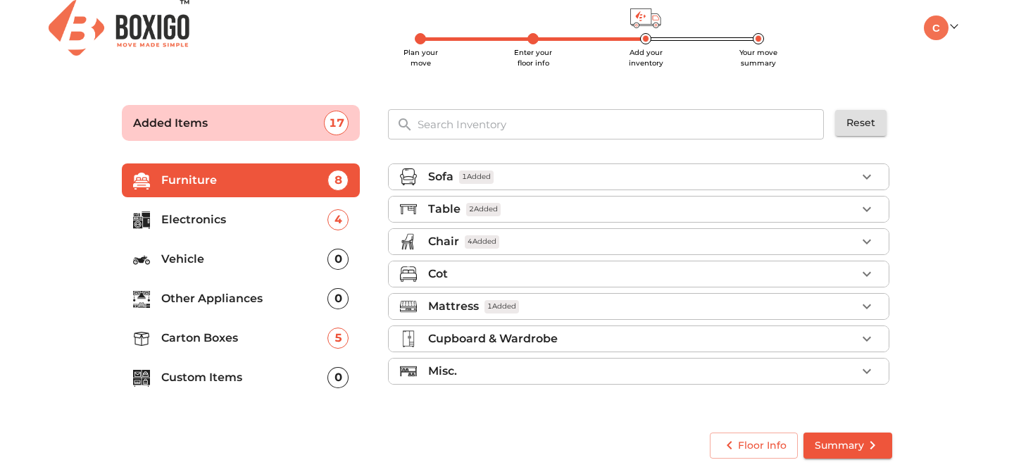
click at [851, 441] on span "Summary" at bounding box center [847, 445] width 66 height 18
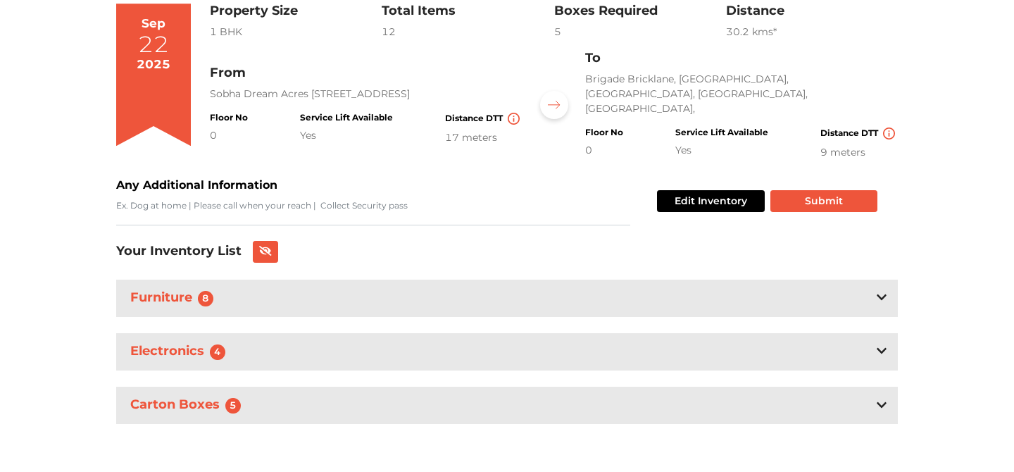
scroll to position [127, 0]
